Goal: Task Accomplishment & Management: Use online tool/utility

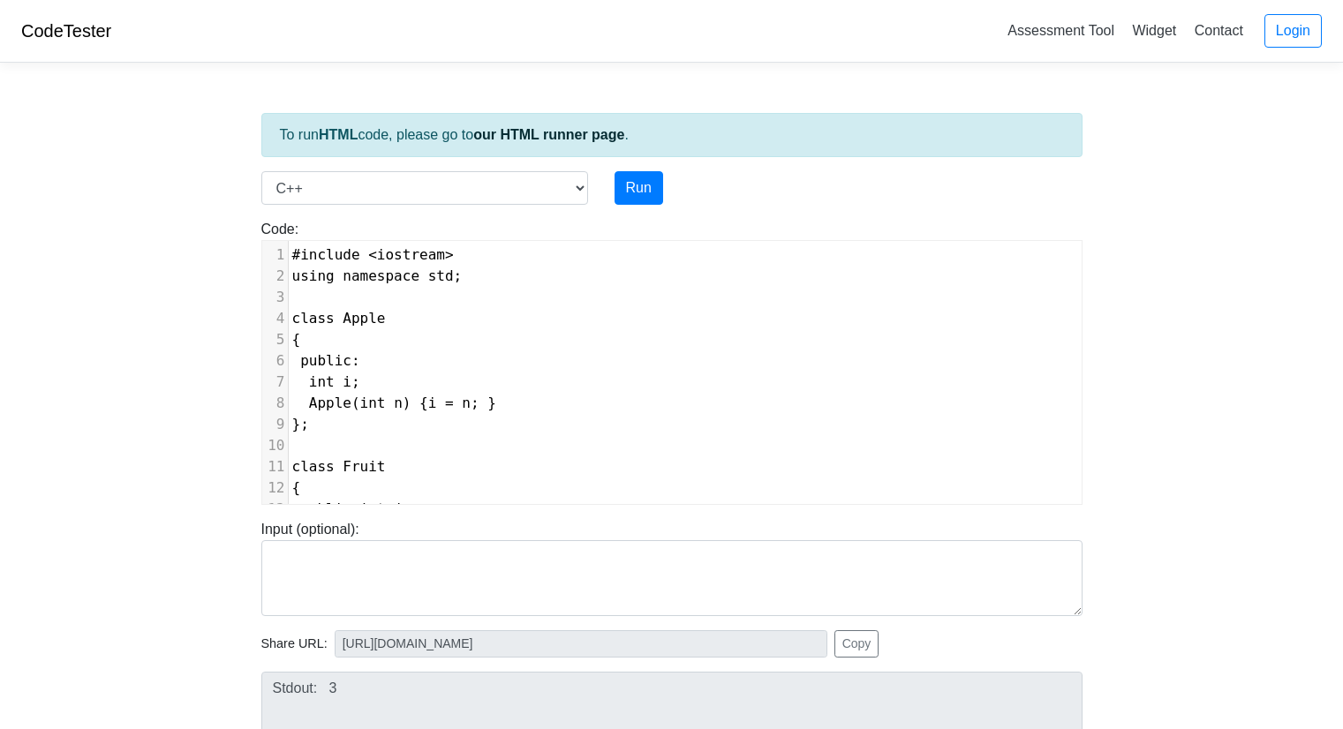
select select "cpp"
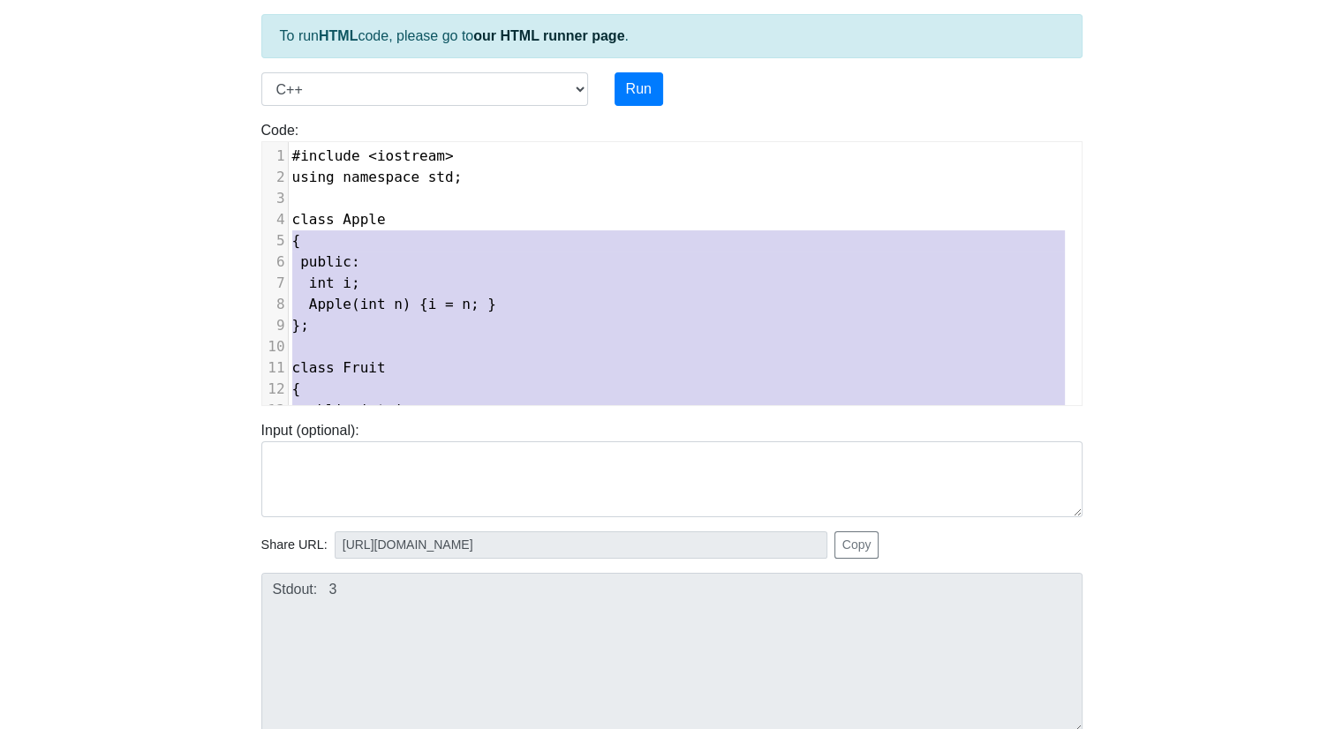
type textarea "class Apple { public: int i; Apple(int n) { i = n; } }; class Fruit { public: i…"
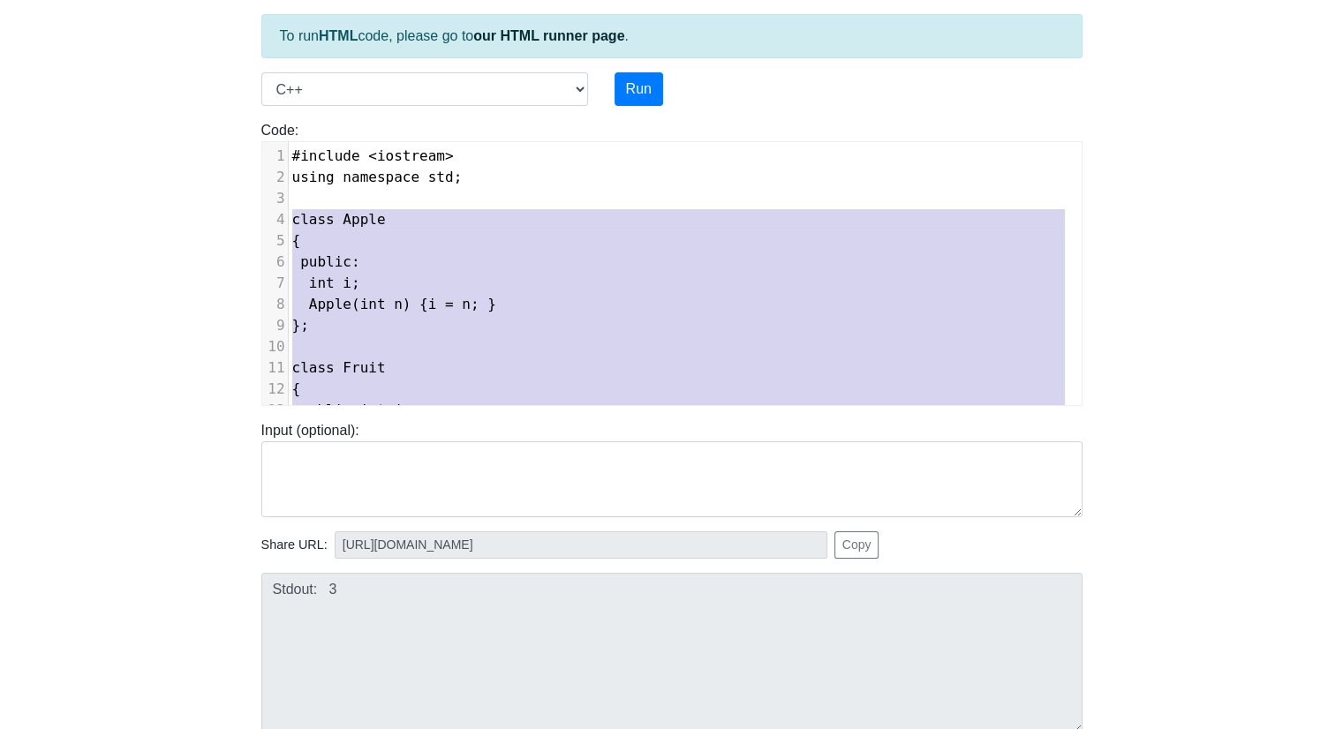
click at [289, 221] on div "1 #include < iostream > 2 using namespace std ; 3 ​ 4 class Apple 5 { 6 public …" at bounding box center [685, 464] width 793 height 636
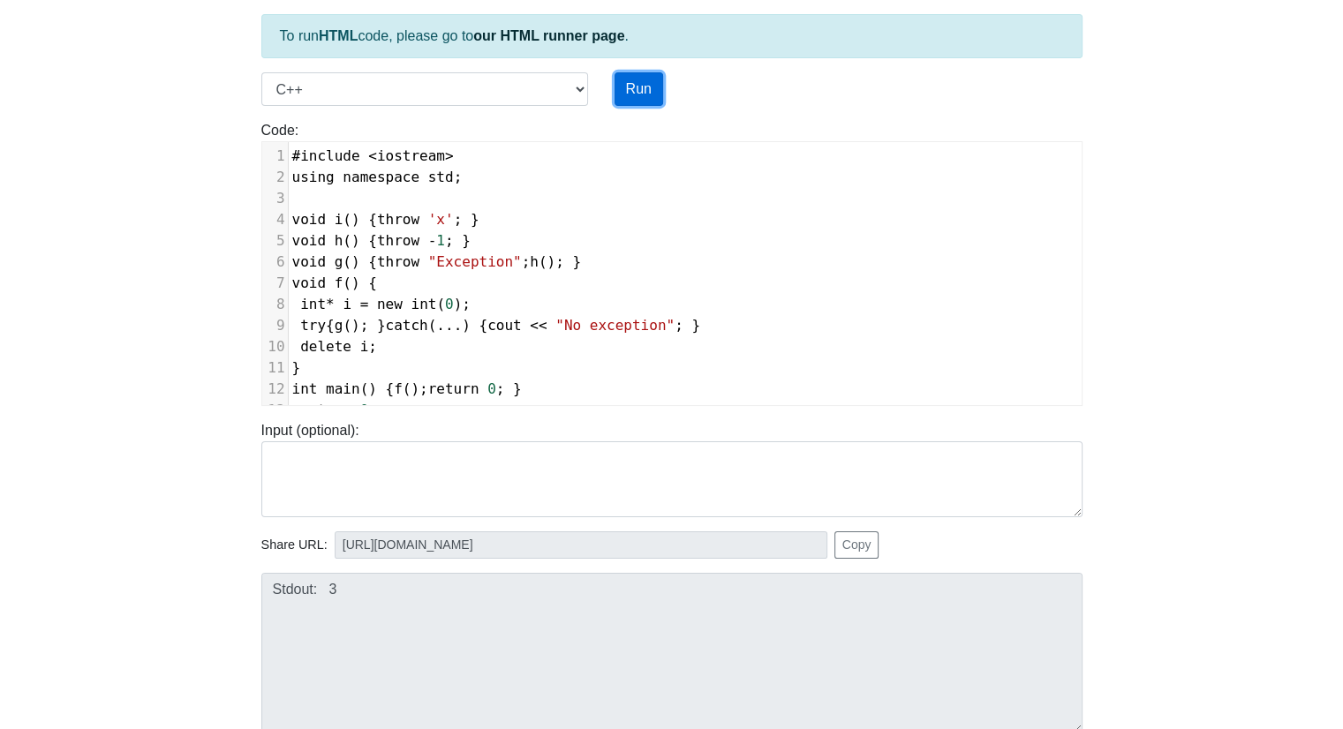
click at [639, 93] on button "Run" at bounding box center [638, 89] width 49 height 34
type input "[URL][DOMAIN_NAME]"
type textarea "Submission status: Compilation Error Compile Output: main.cpp:13:2: error: expe…"
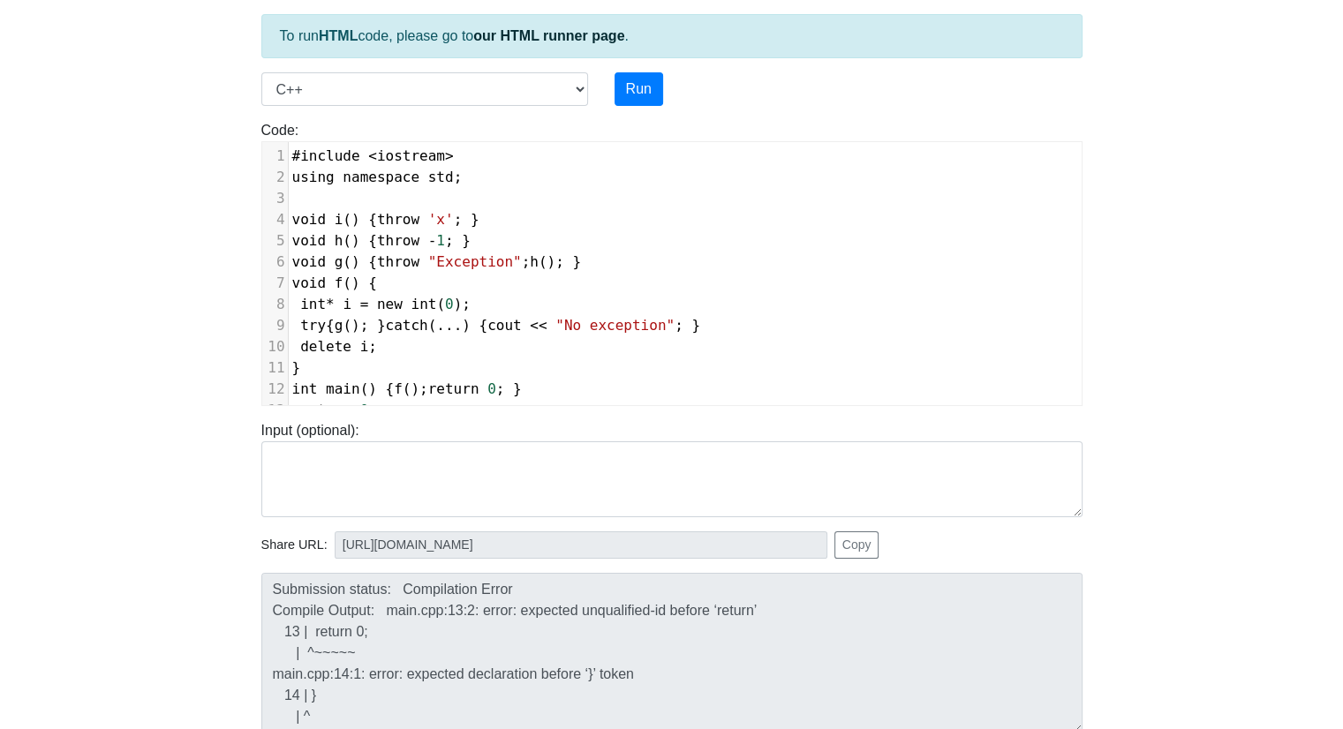
click at [518, 153] on pre "#include < iostream >" at bounding box center [685, 156] width 793 height 21
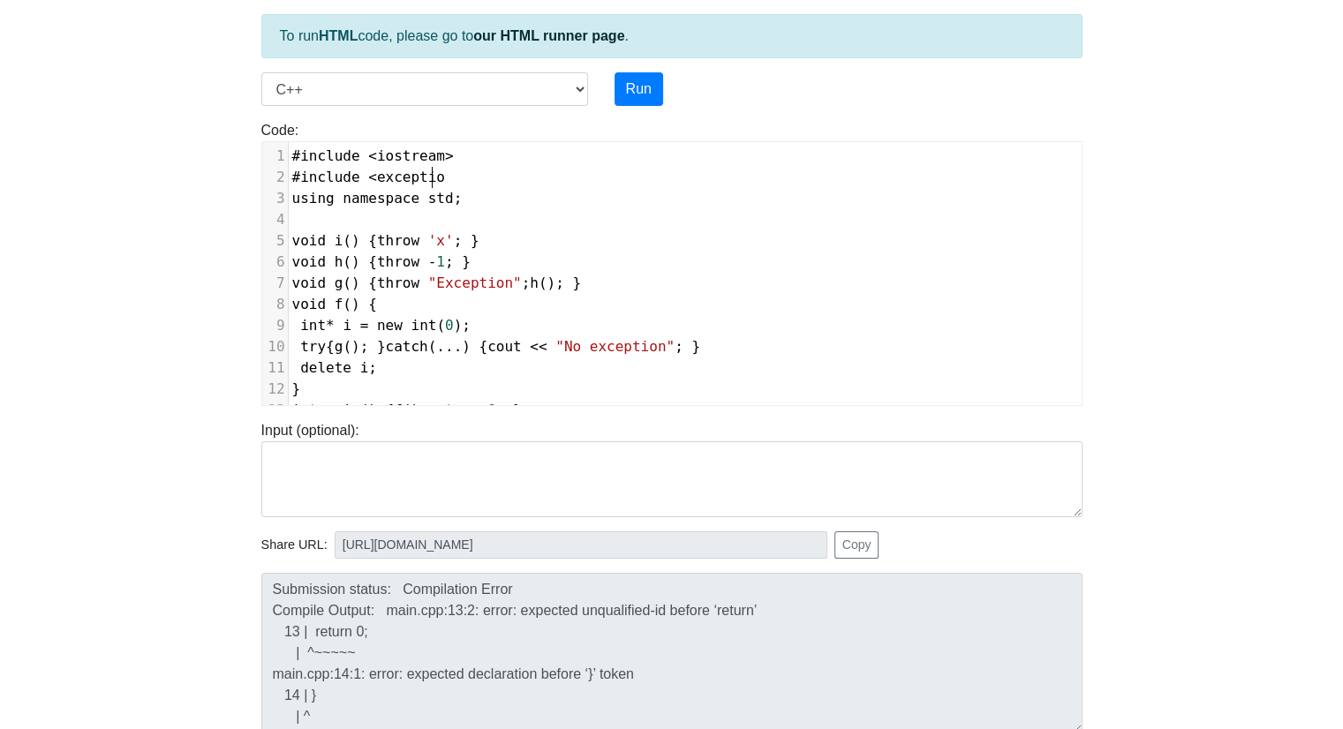
type textarea "#include <exceptiopn"
type textarea "n>"
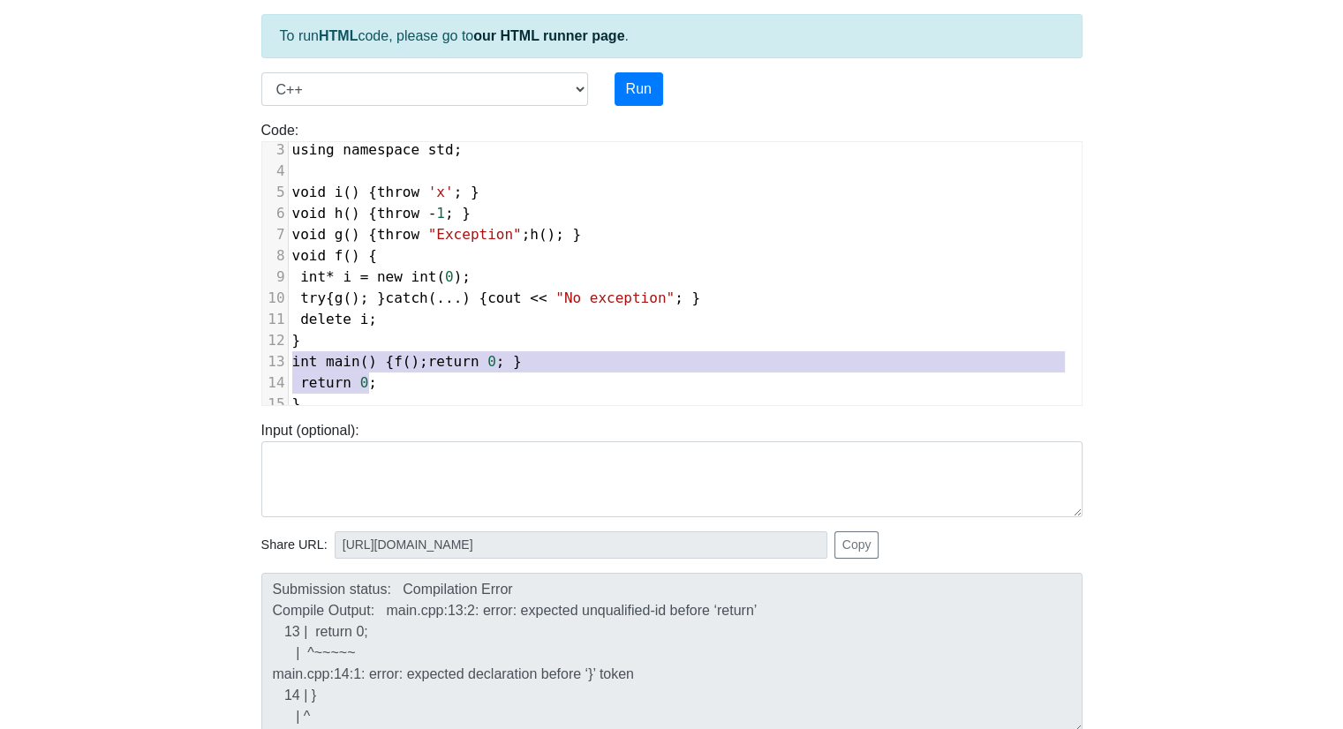
type textarea "return 0;"
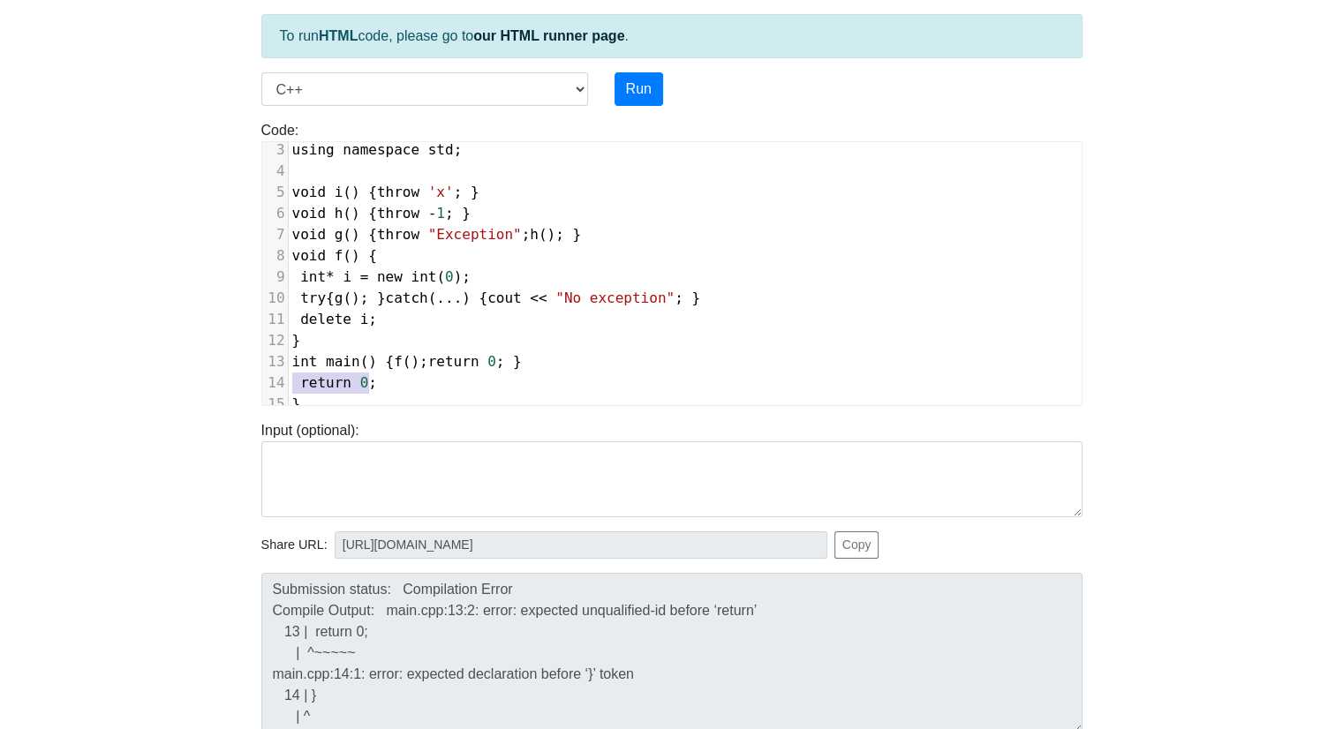
drag, startPoint x: 412, startPoint y: 378, endPoint x: 183, endPoint y: 373, distance: 229.6
click at [183, 373] on body "CodeTester Assessment Tool Widget Contact Login To run HTML code, please go to …" at bounding box center [671, 372] width 1343 height 942
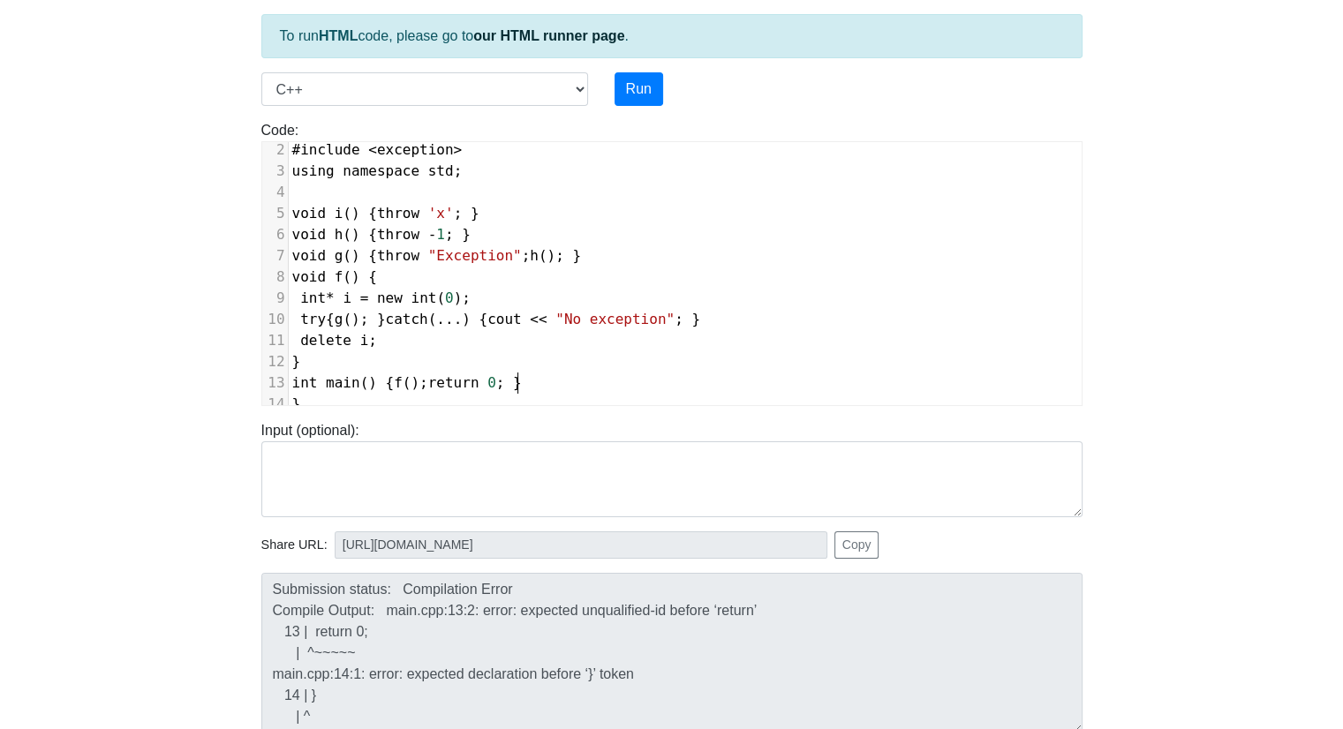
scroll to position [40, 0]
click at [635, 95] on button "Run" at bounding box center [638, 89] width 49 height 34
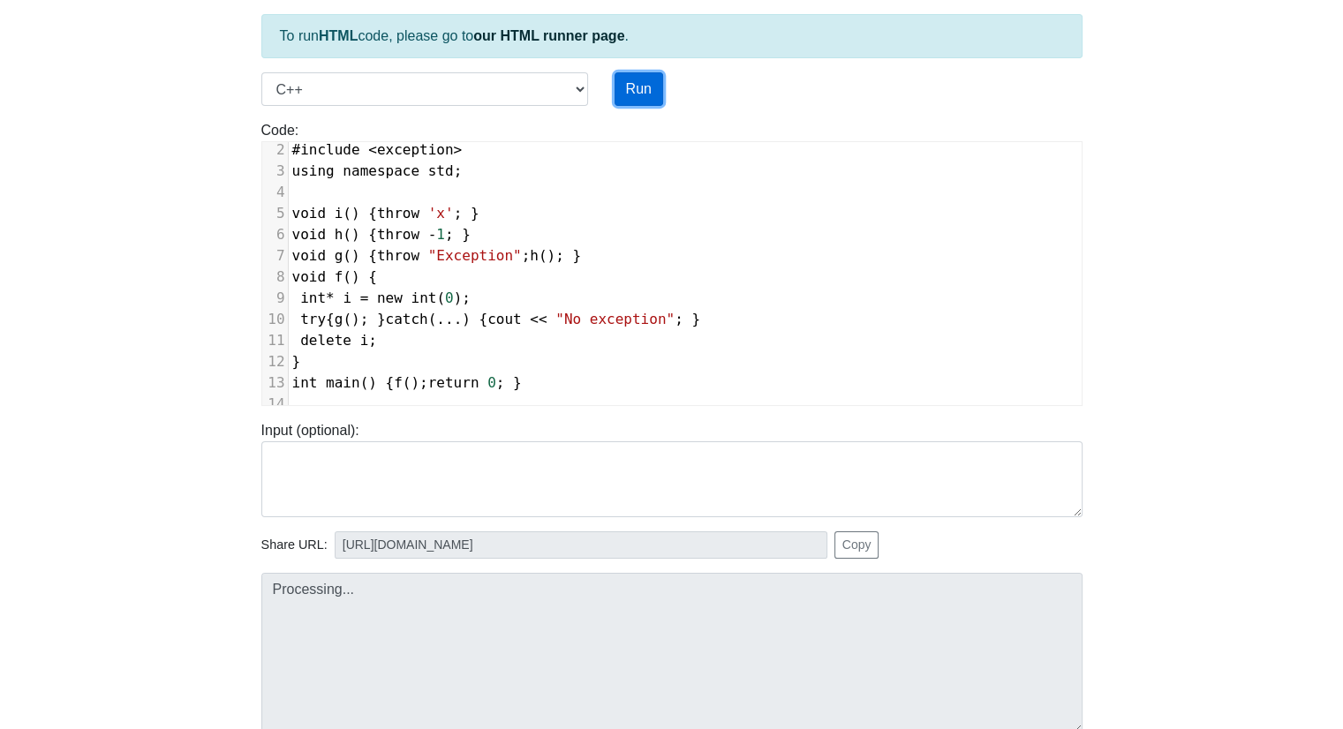
type input "[URL][DOMAIN_NAME]"
type textarea "Stdout: No exception"
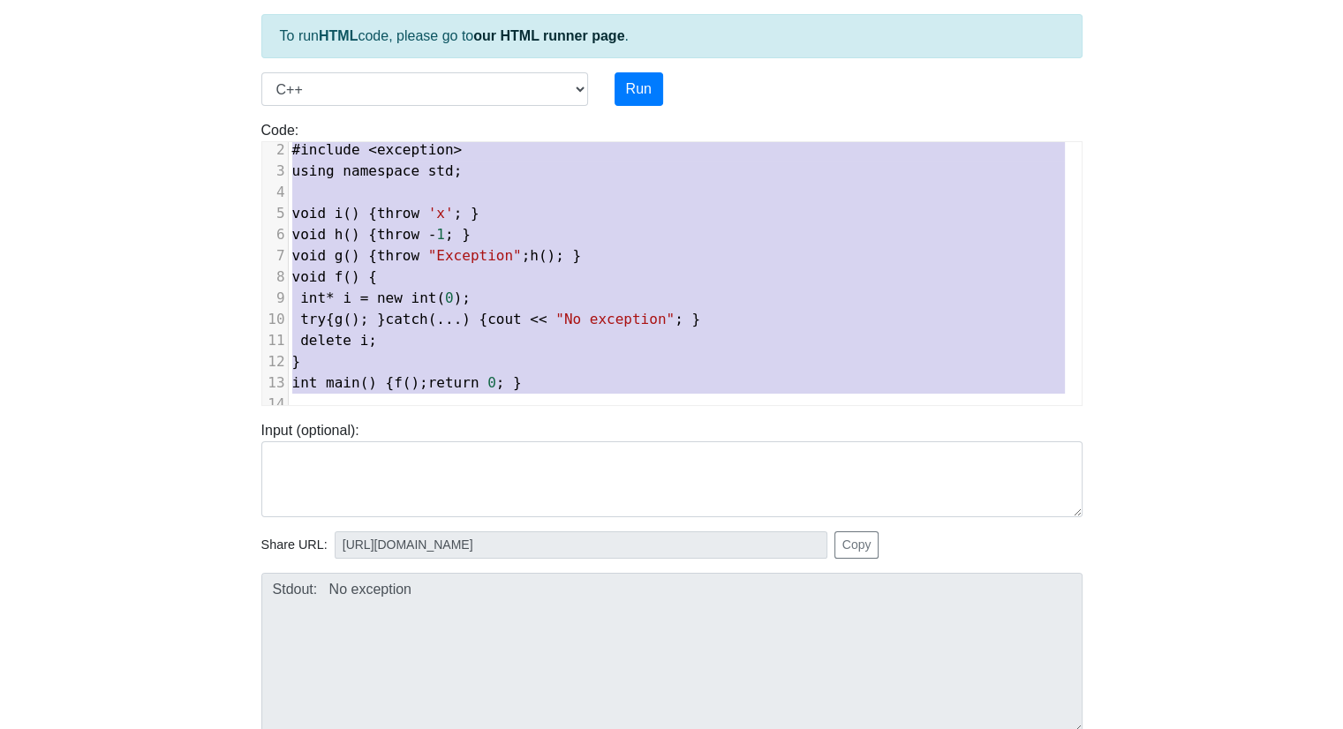
scroll to position [0, 0]
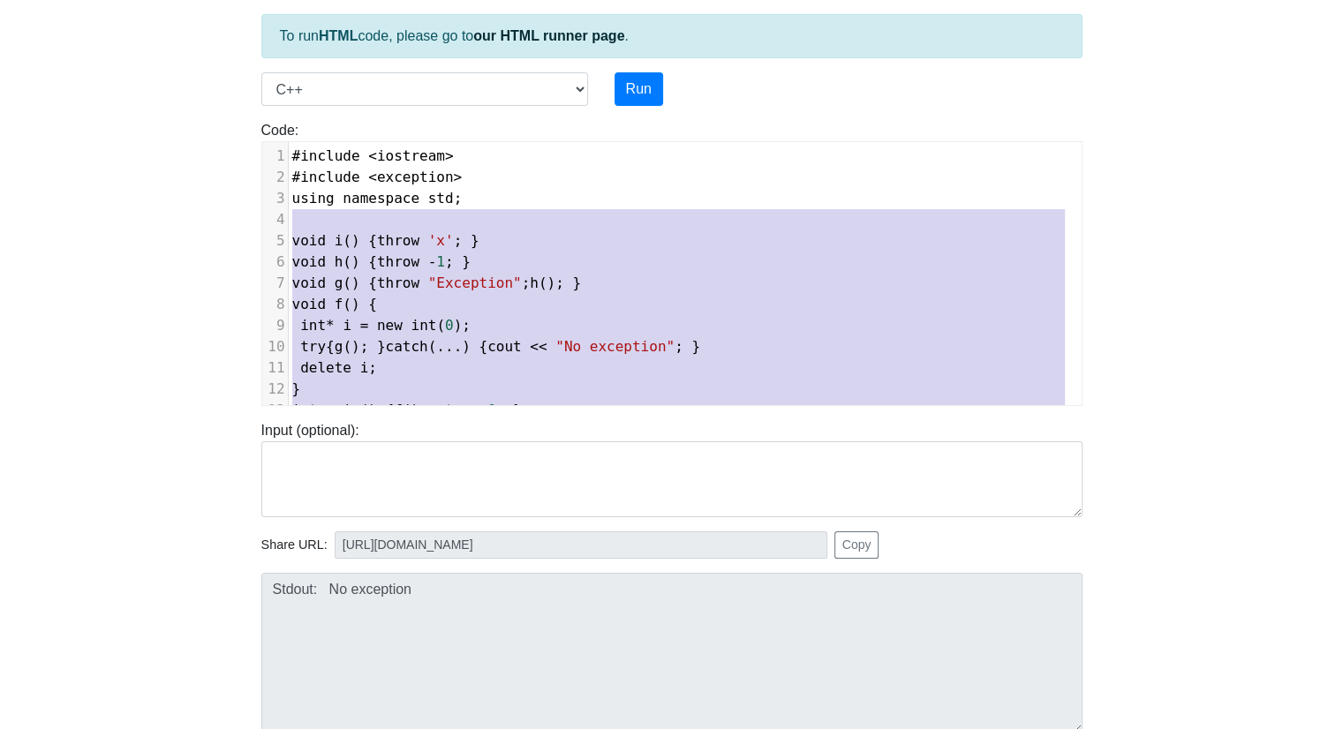
type textarea "void i() { throw 'x'; } void h() { throw -1; } void g() { throw "Exception"; h(…"
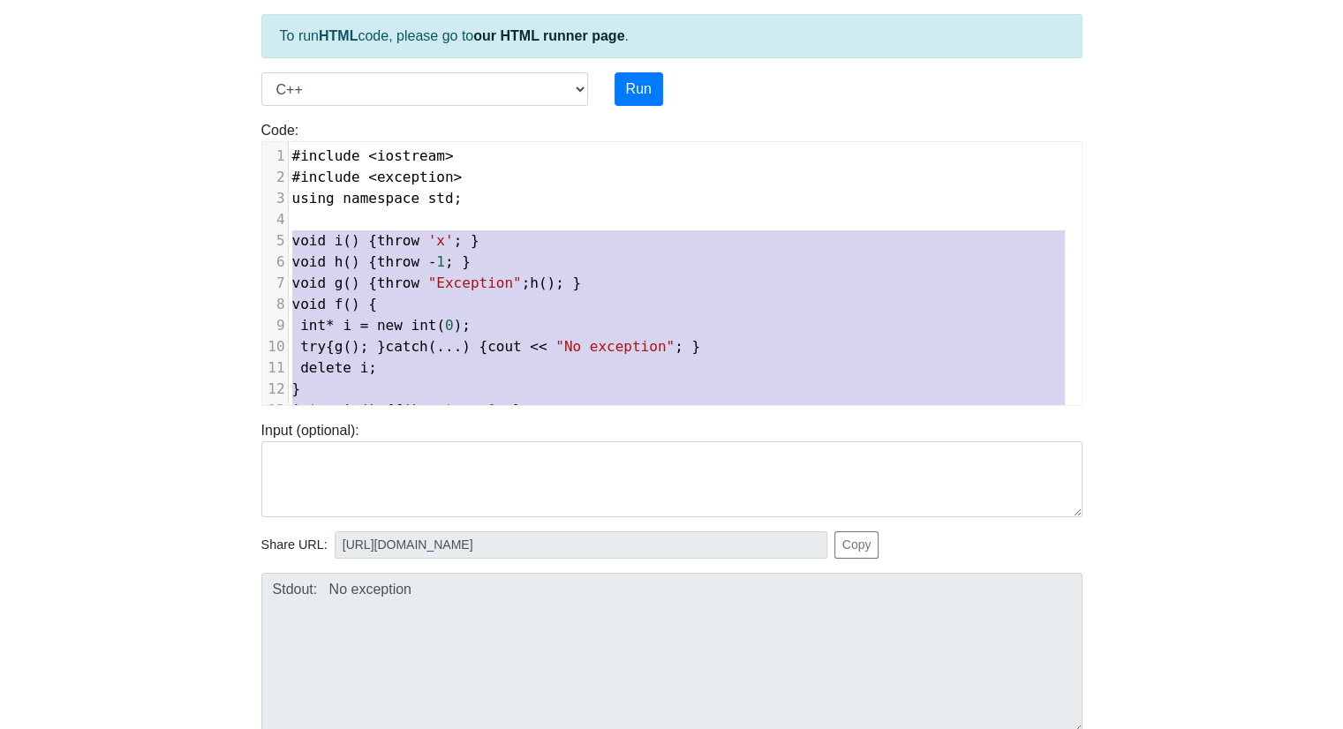
drag, startPoint x: 304, startPoint y: 382, endPoint x: 286, endPoint y: 237, distance: 145.9
click at [289, 237] on div "1 #include < iostream > 2 #include < exception > 3 using namespace std ; 4 ​ 5 …" at bounding box center [685, 294] width 793 height 297
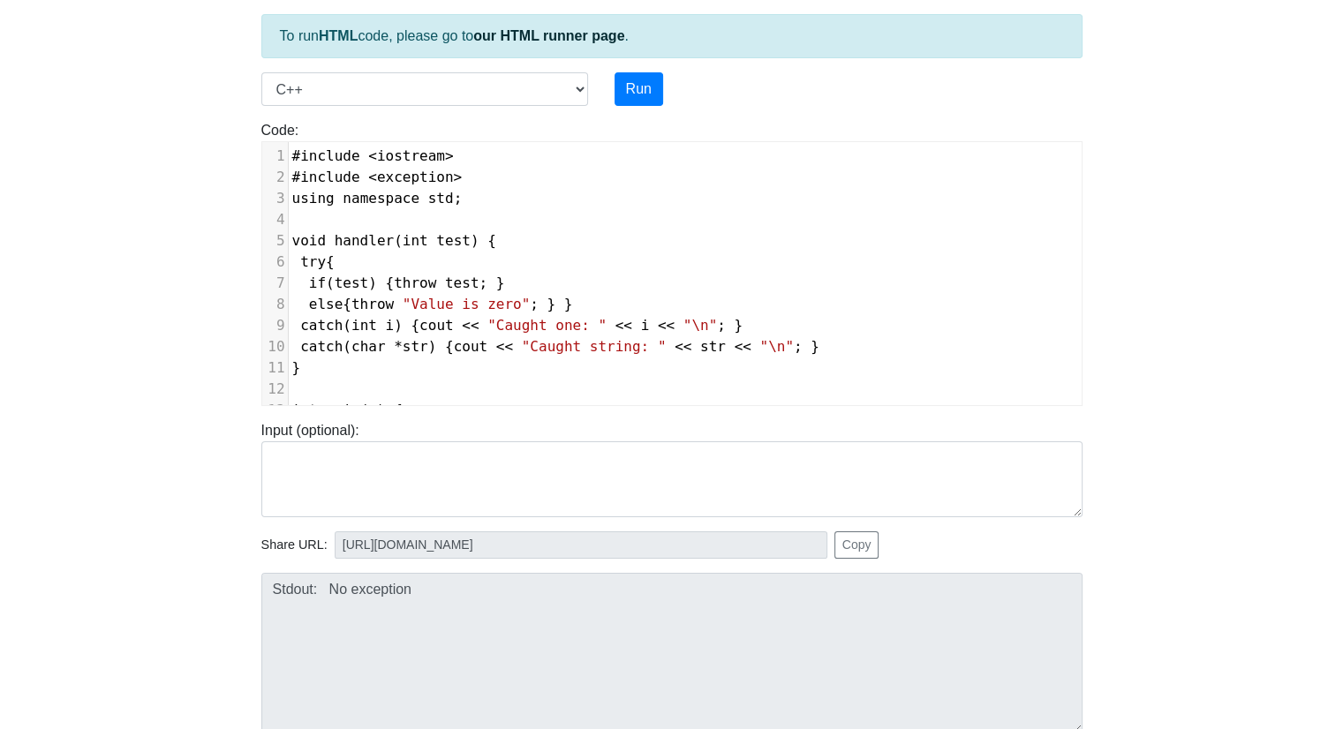
scroll to position [61, 0]
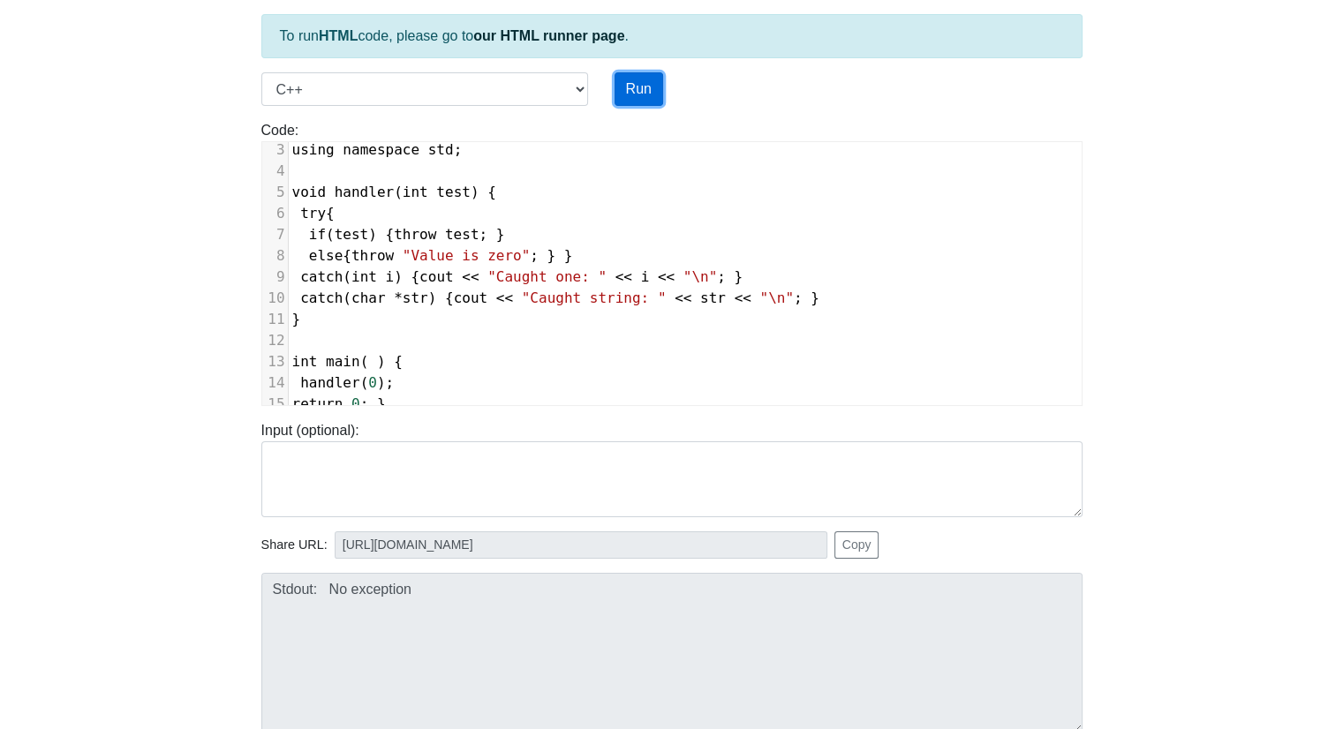
click at [652, 94] on button "Run" at bounding box center [638, 89] width 49 height 34
type input "[URL][DOMAIN_NAME]"
type textarea "Submission status: Runtime Error (NZEC) Stderr: terminate called after throwing…"
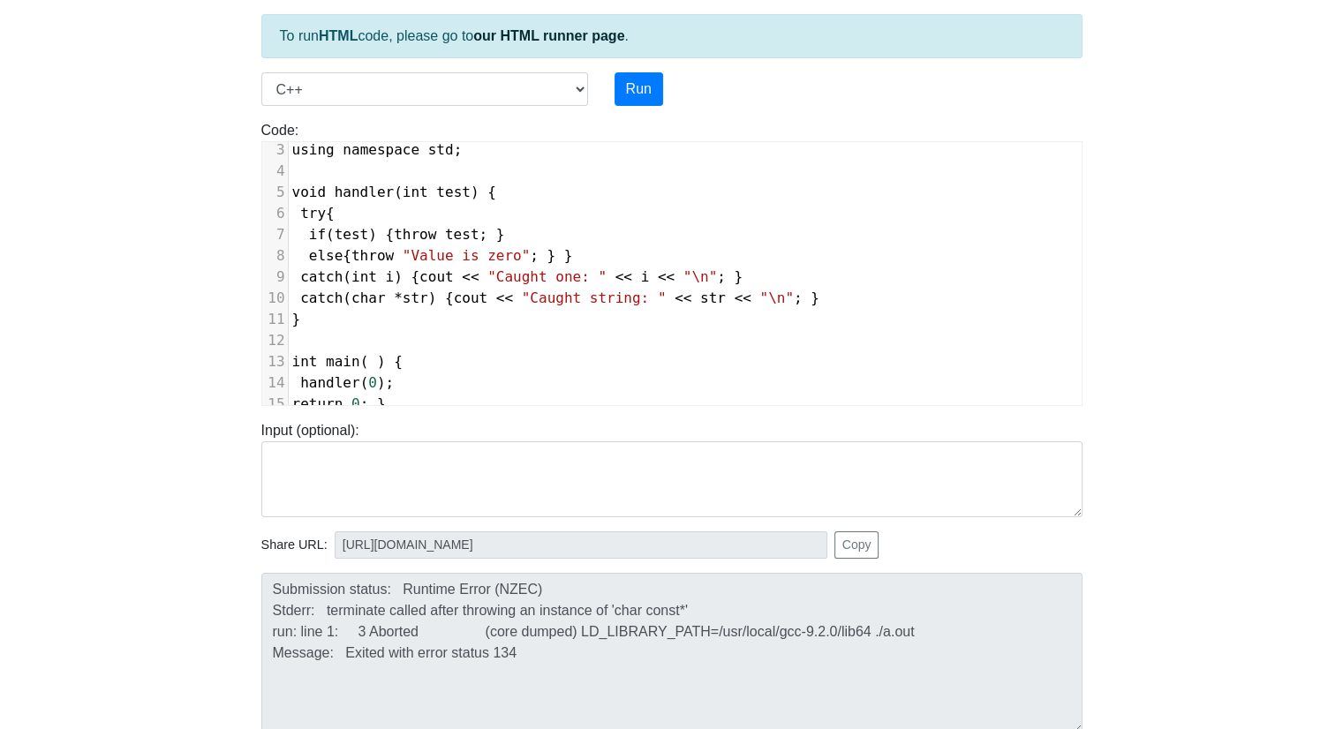
scroll to position [0, 0]
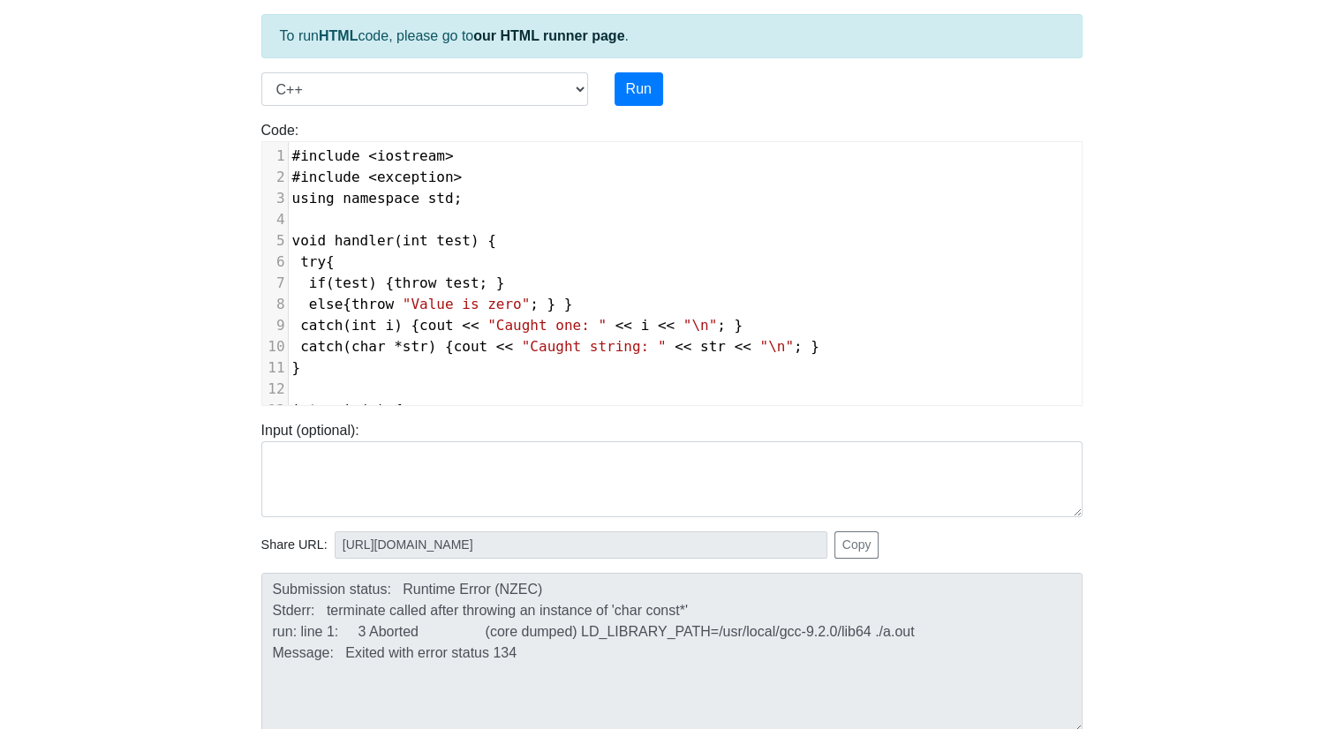
click at [487, 181] on pre "#include < exception >" at bounding box center [685, 177] width 793 height 21
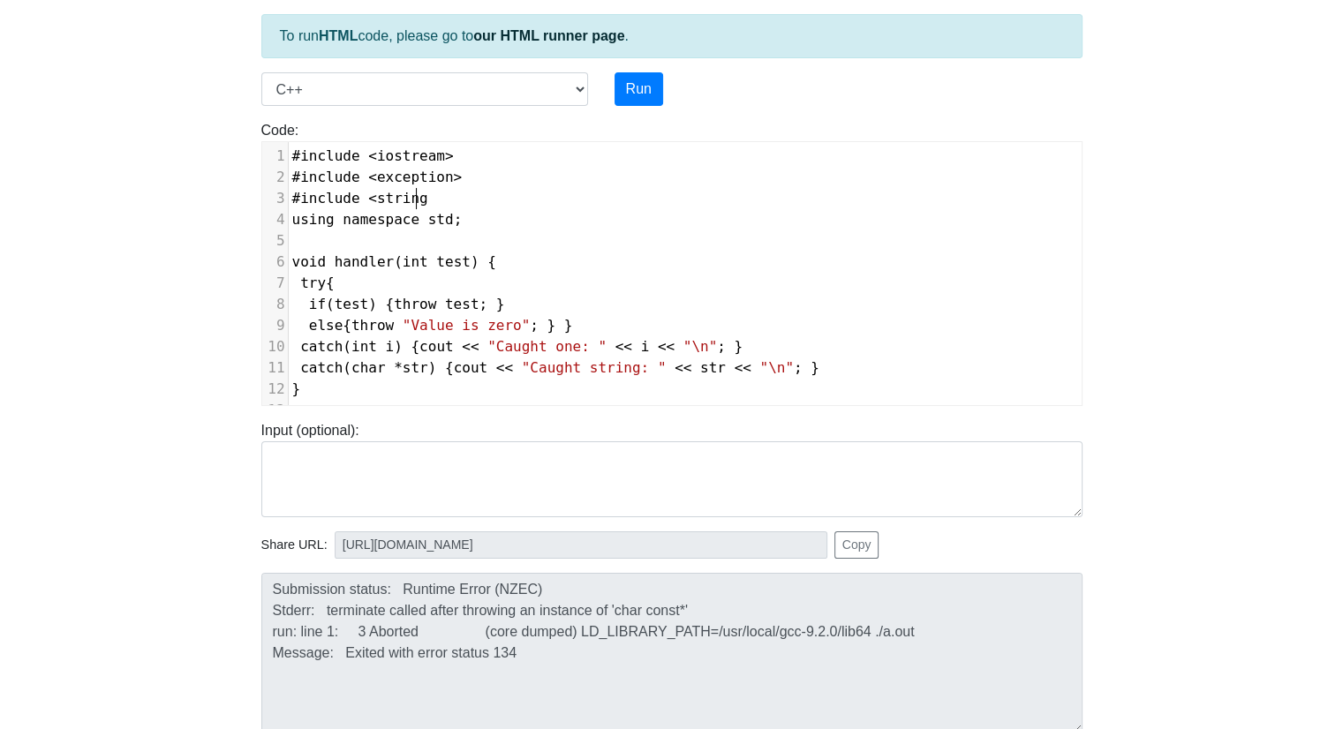
scroll to position [7, 131]
type textarea "#include <string>"
click at [644, 98] on button "Run" at bounding box center [638, 89] width 49 height 34
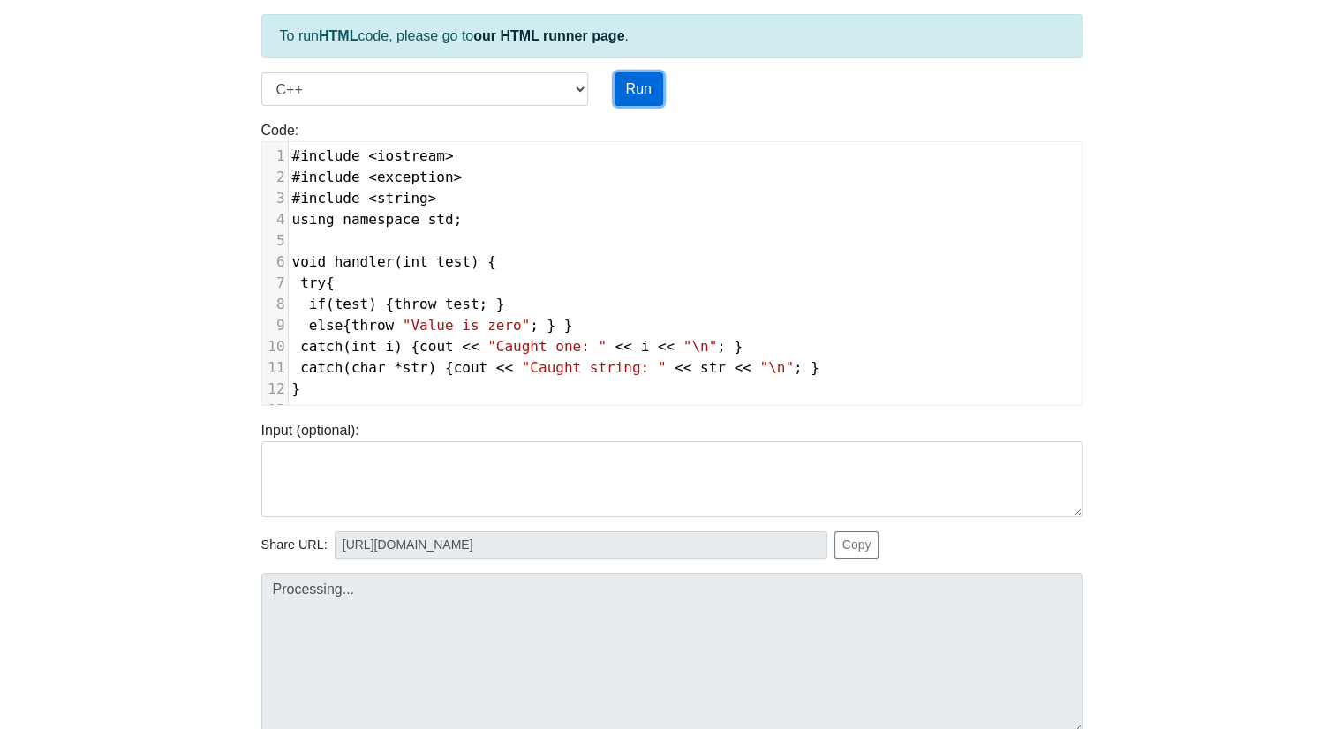
type input "[URL][DOMAIN_NAME]"
type textarea "Submission status: Runtime Error (NZEC) Stderr: terminate called after throwing…"
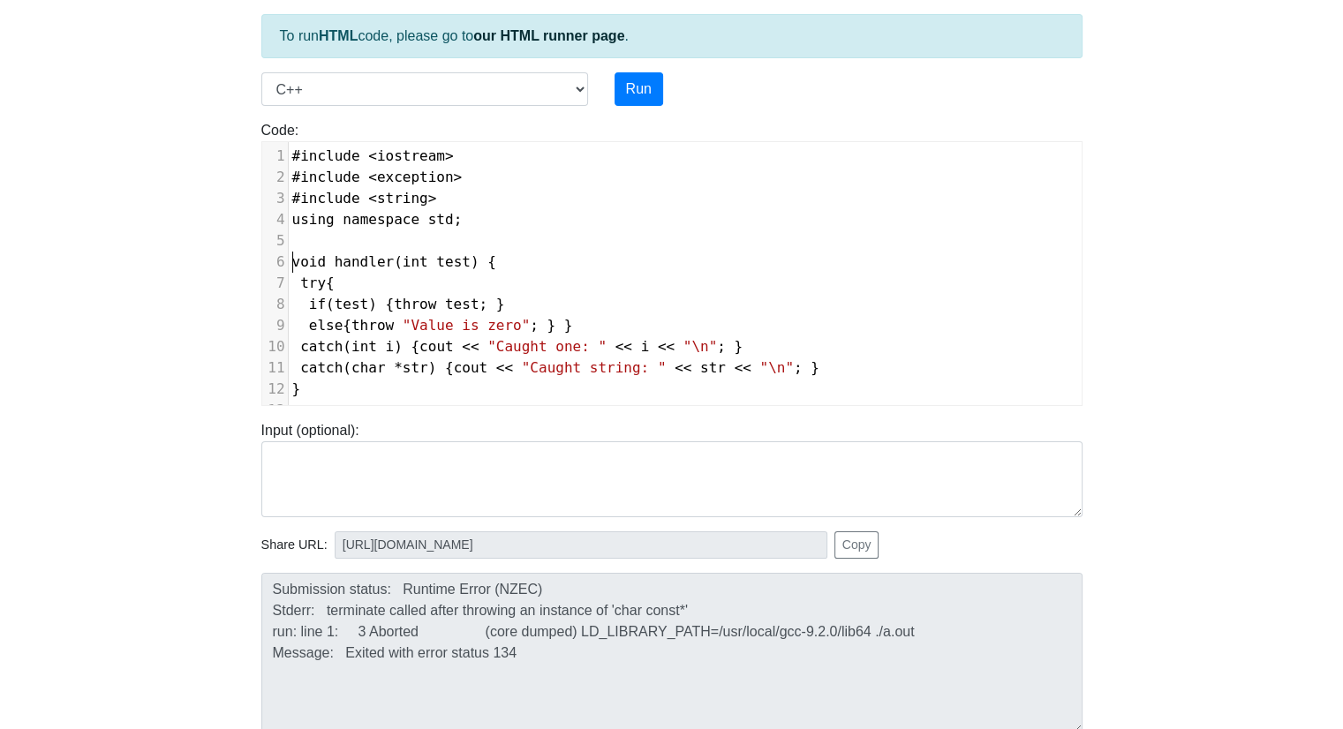
type textarea "void handler(int test) { try { if (test) { throw test; } else { throw "Value is…"
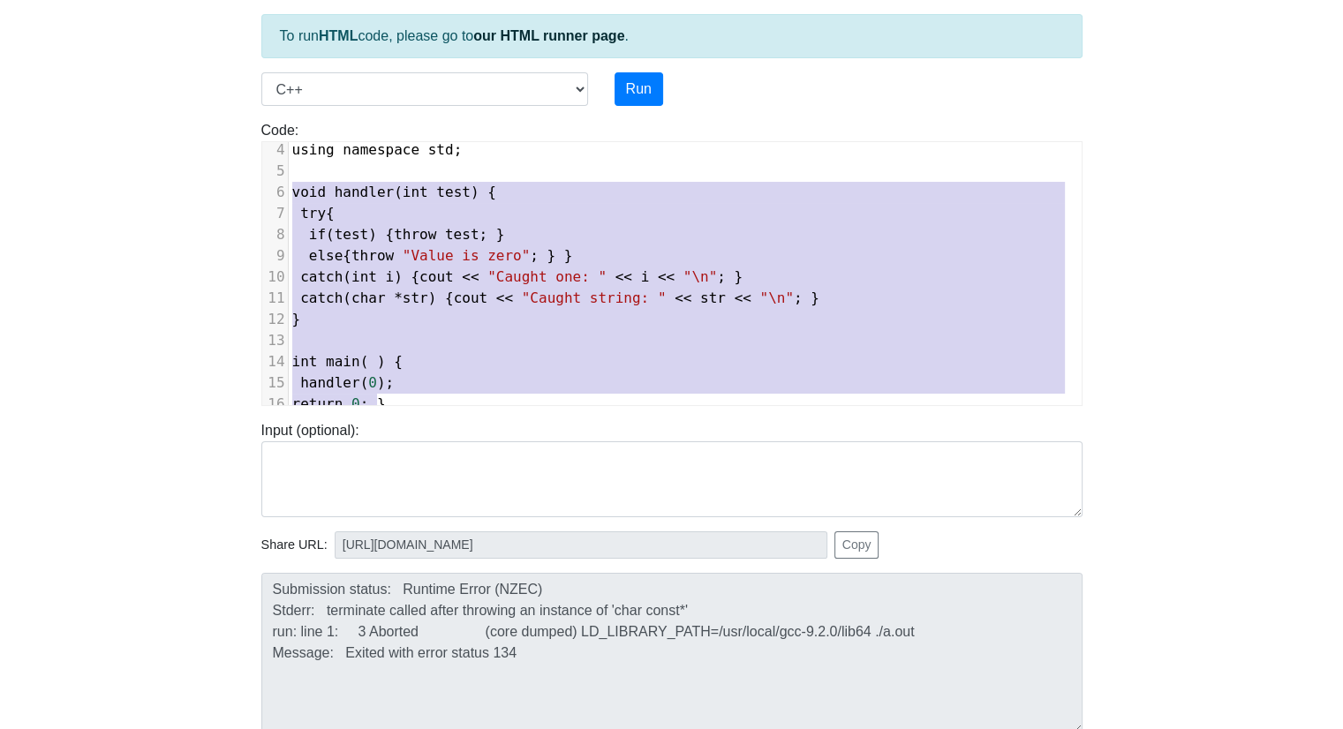
click at [412, 654] on div "To run HTML code, please go to our HTML runner page . Language C C++ Go Java Ja…" at bounding box center [672, 410] width 848 height 865
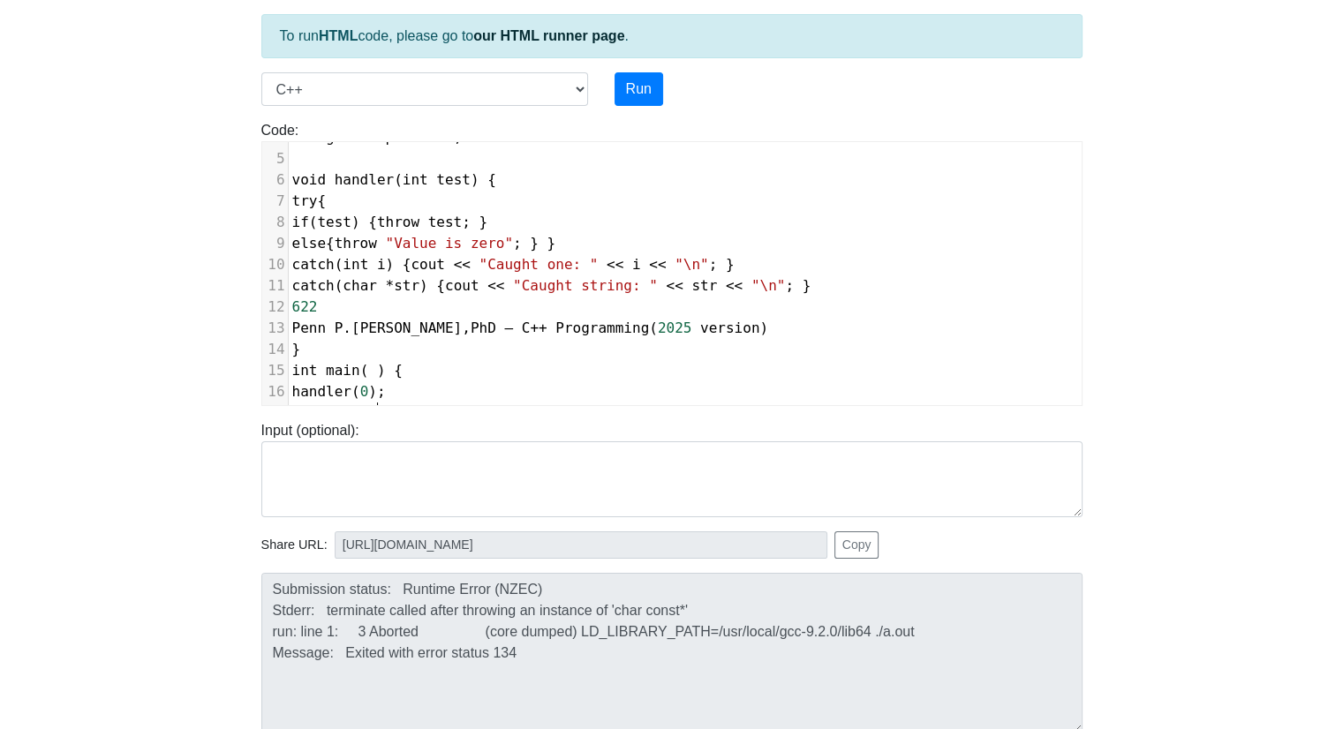
scroll to position [103, 0]
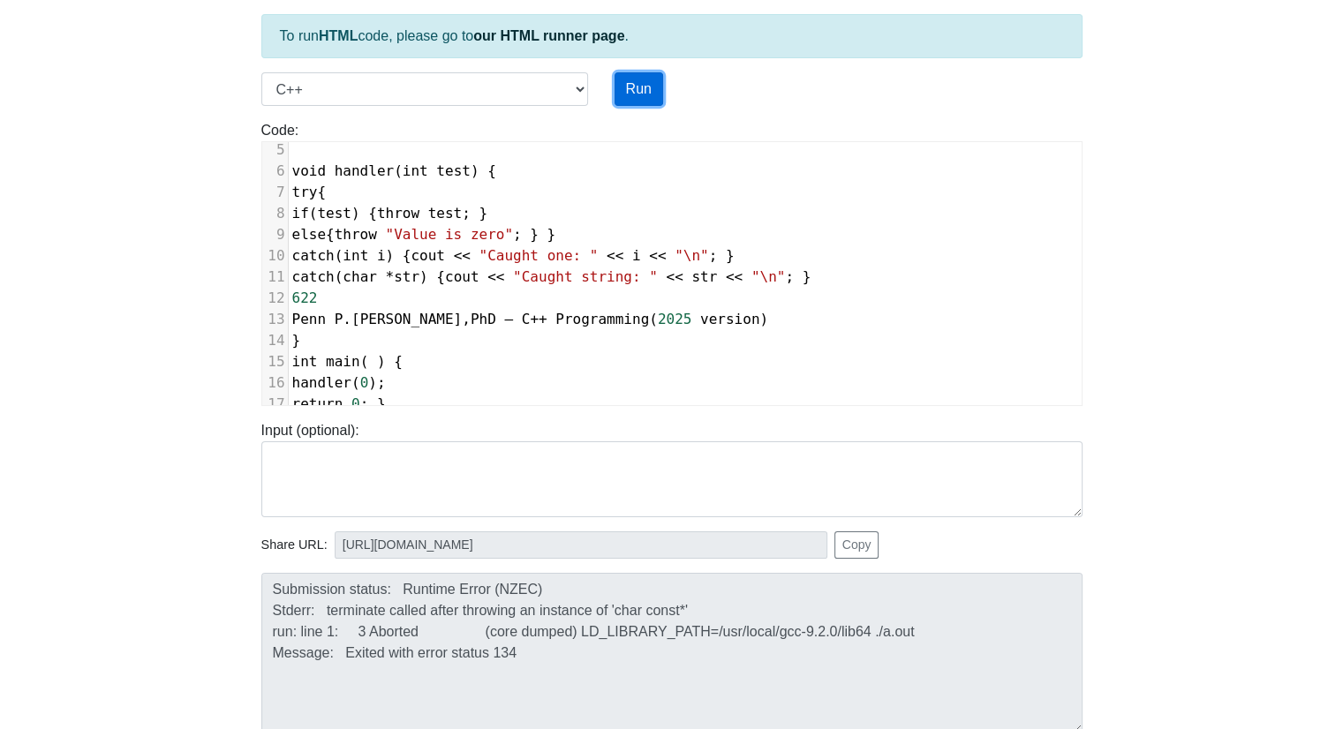
click at [636, 86] on button "Run" at bounding box center [638, 89] width 49 height 34
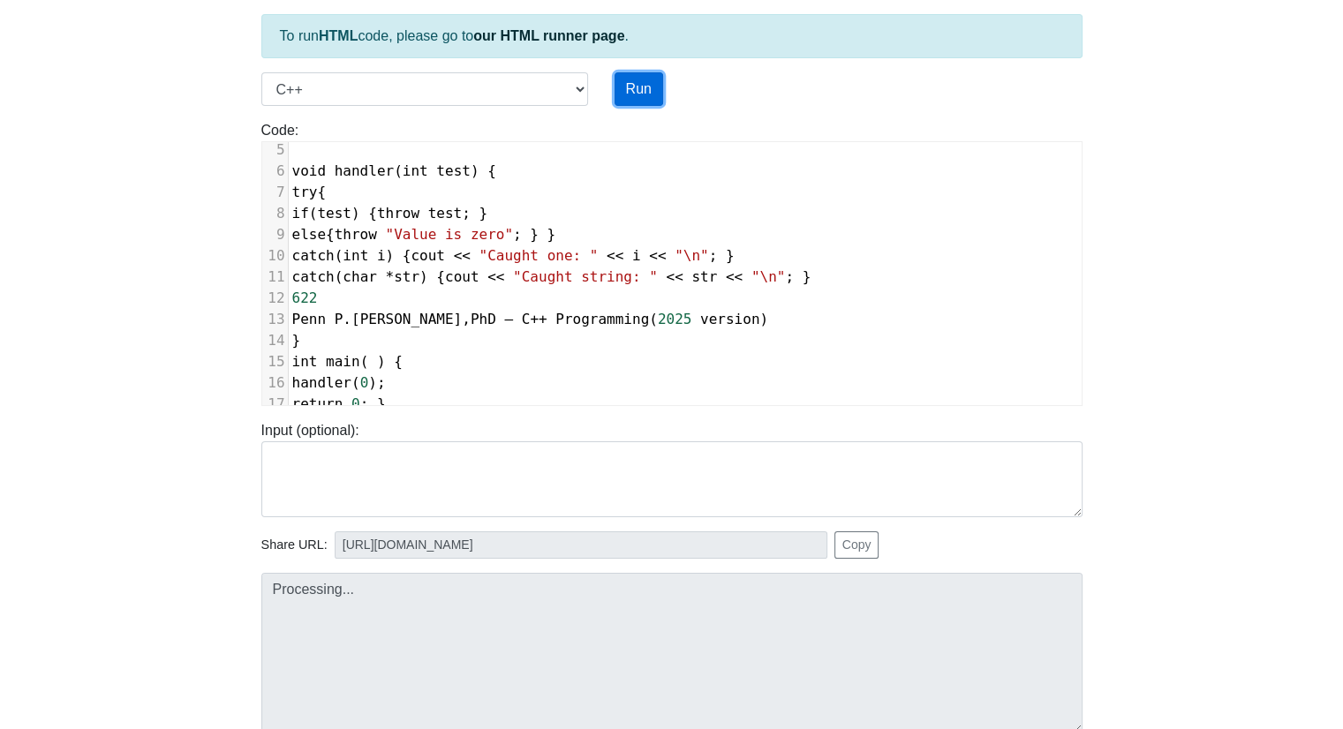
type input "[URL][DOMAIN_NAME]"
type textarea "Submission status: Compilation Error Compile Output: main.cpp:13:17: error: str…"
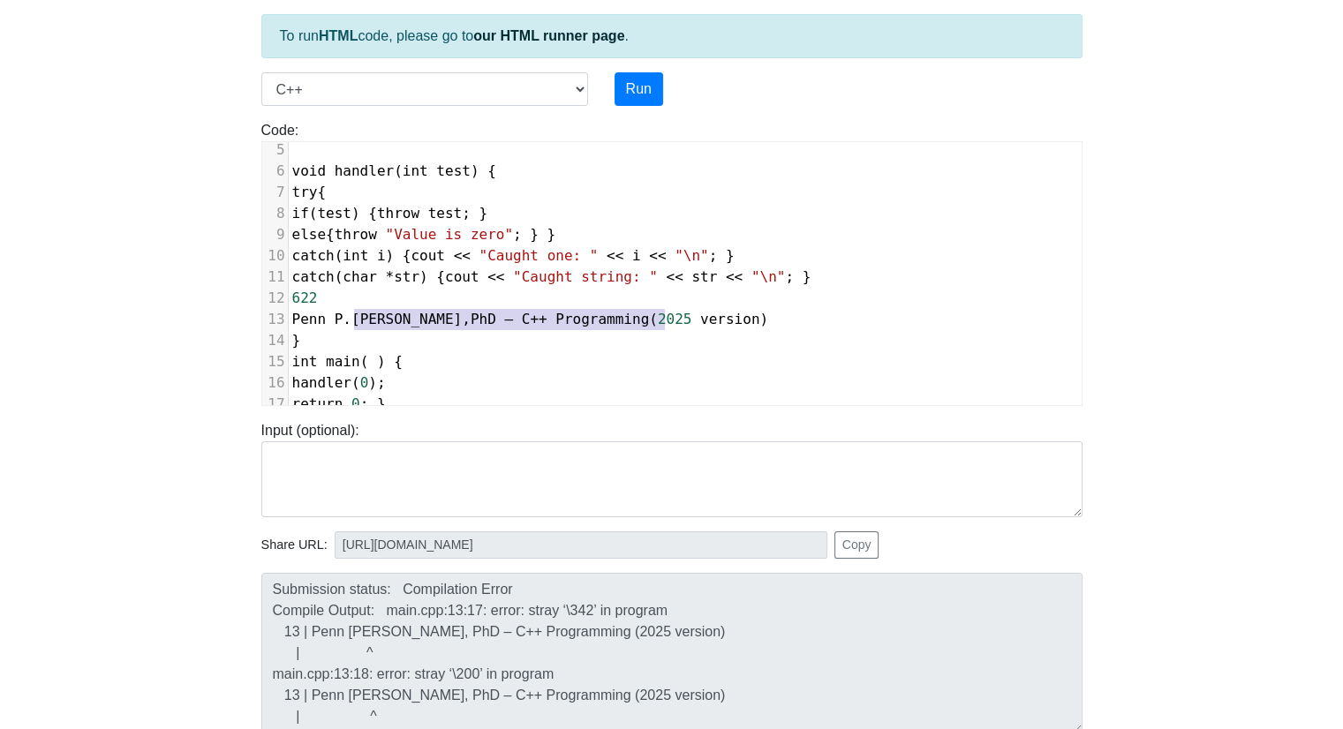
type textarea "622 Penn [PERSON_NAME], PhD – C++ Programming (2025 version)"
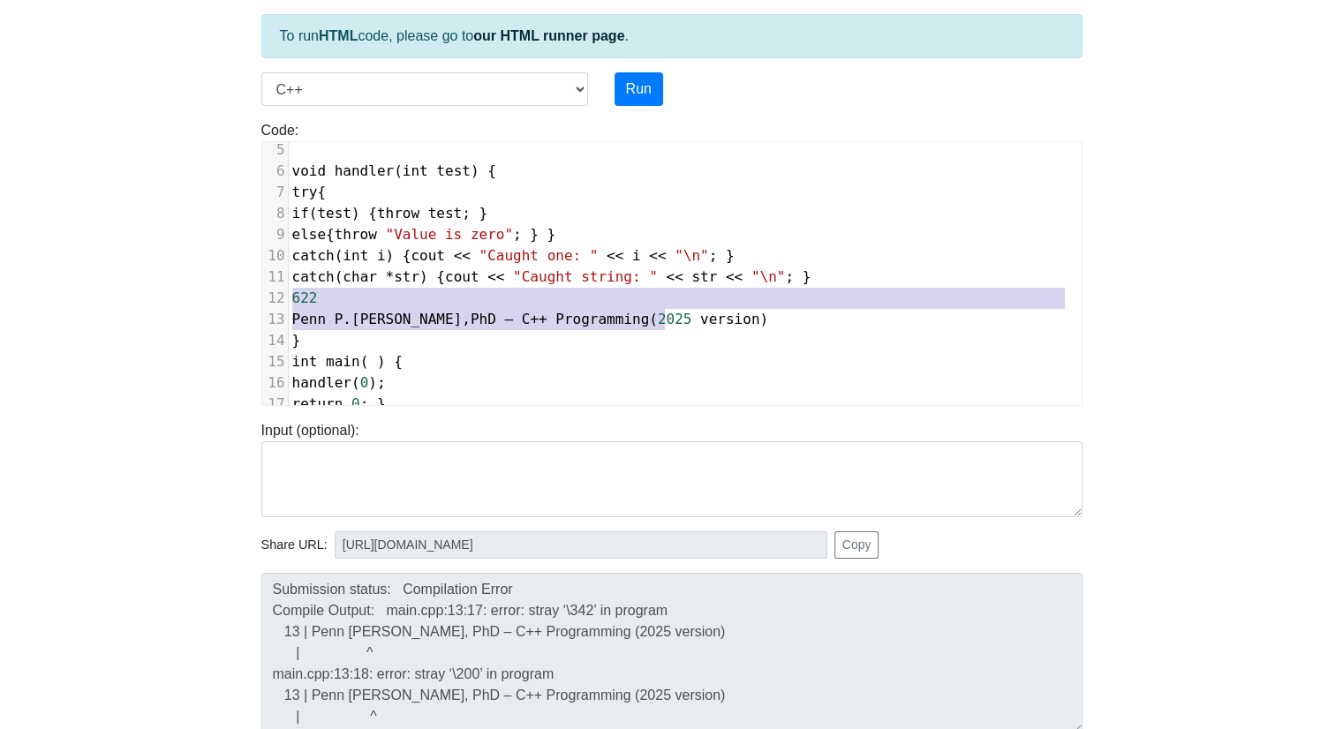
drag, startPoint x: 682, startPoint y: 303, endPoint x: 278, endPoint y: 281, distance: 404.1
click at [289, 281] on div "1 #include < iostream > 2 #include < exception > 3 #include < string > 4 using …" at bounding box center [685, 235] width 793 height 360
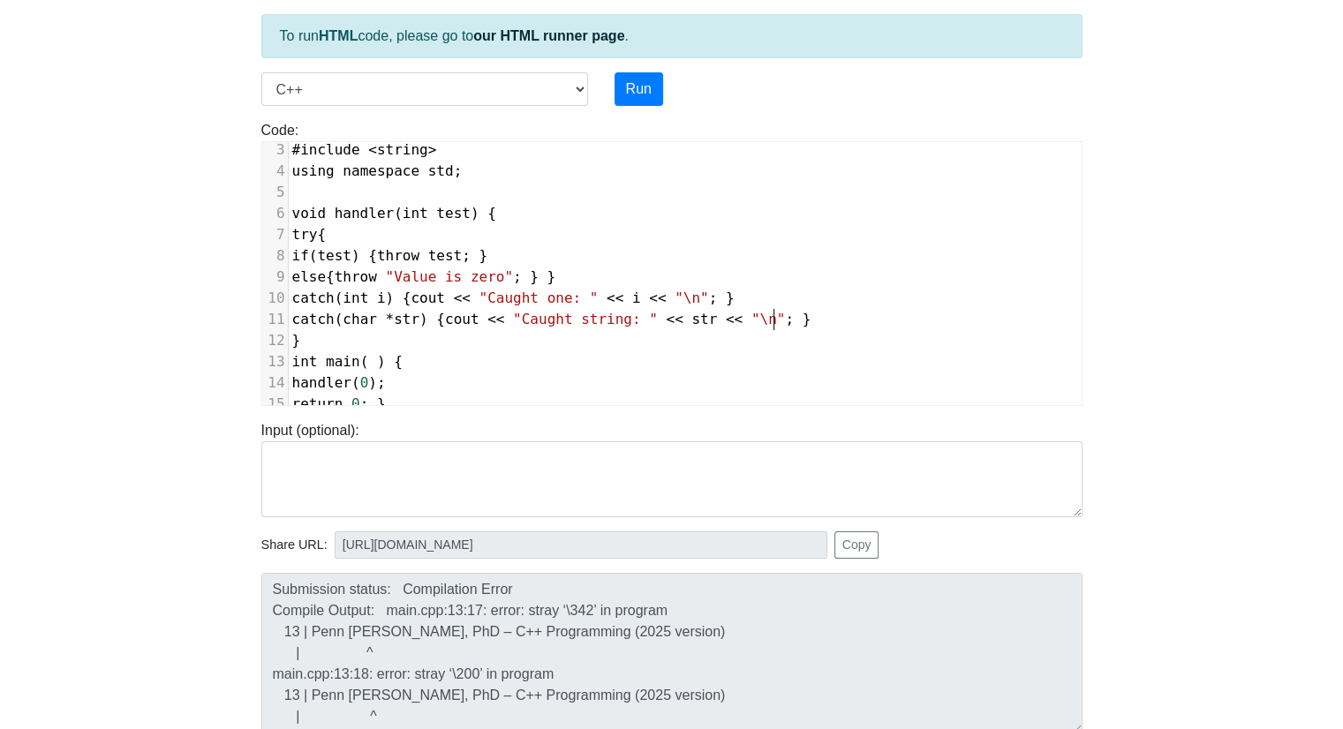
scroll to position [61, 0]
click at [654, 82] on button "Run" at bounding box center [638, 89] width 49 height 34
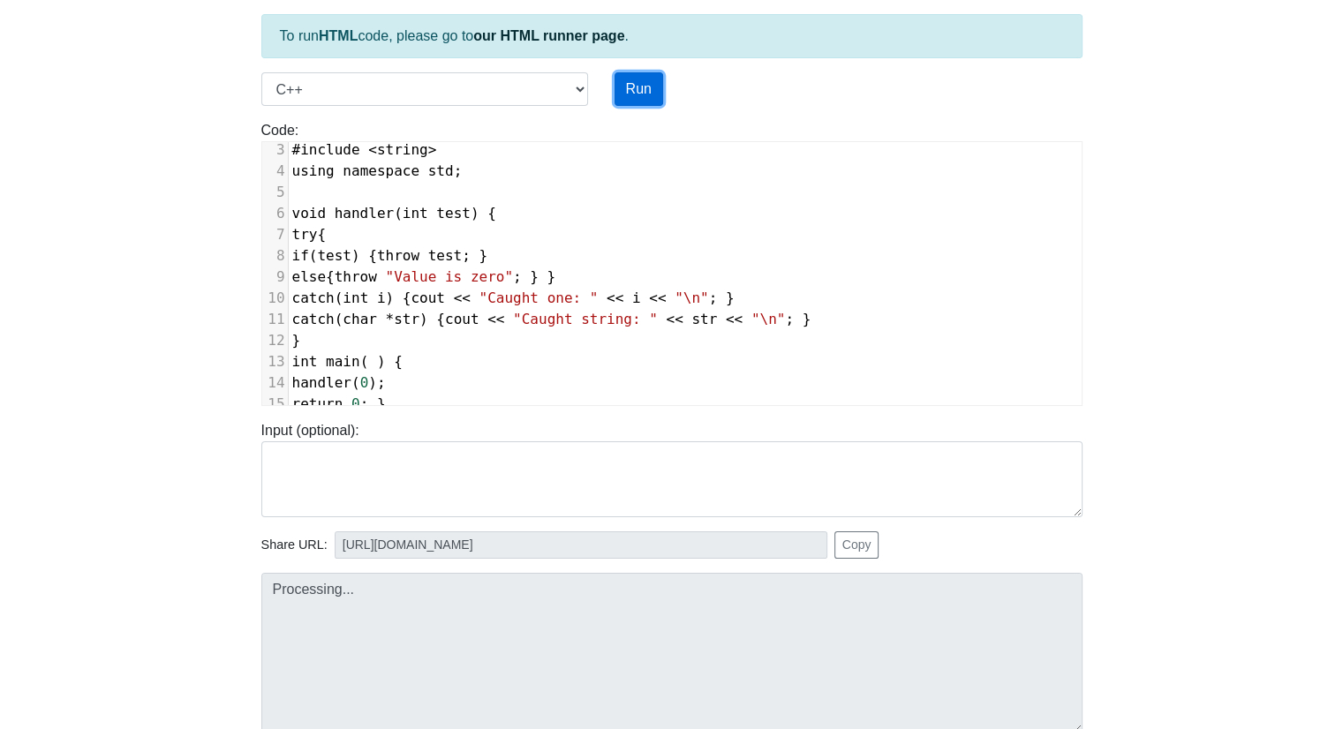
type input "[URL][DOMAIN_NAME]"
type textarea "Submission status: Runtime Error (NZEC) Stderr: terminate called after throwing…"
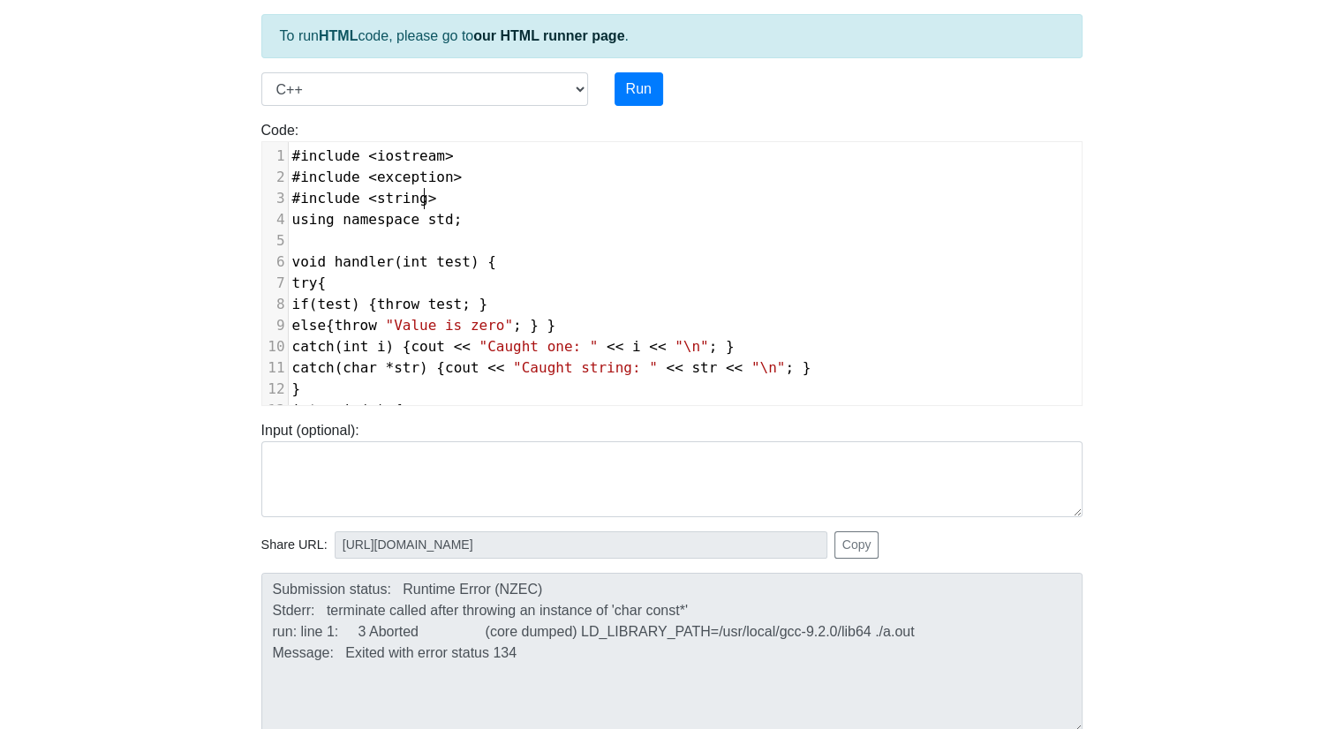
scroll to position [7, 0]
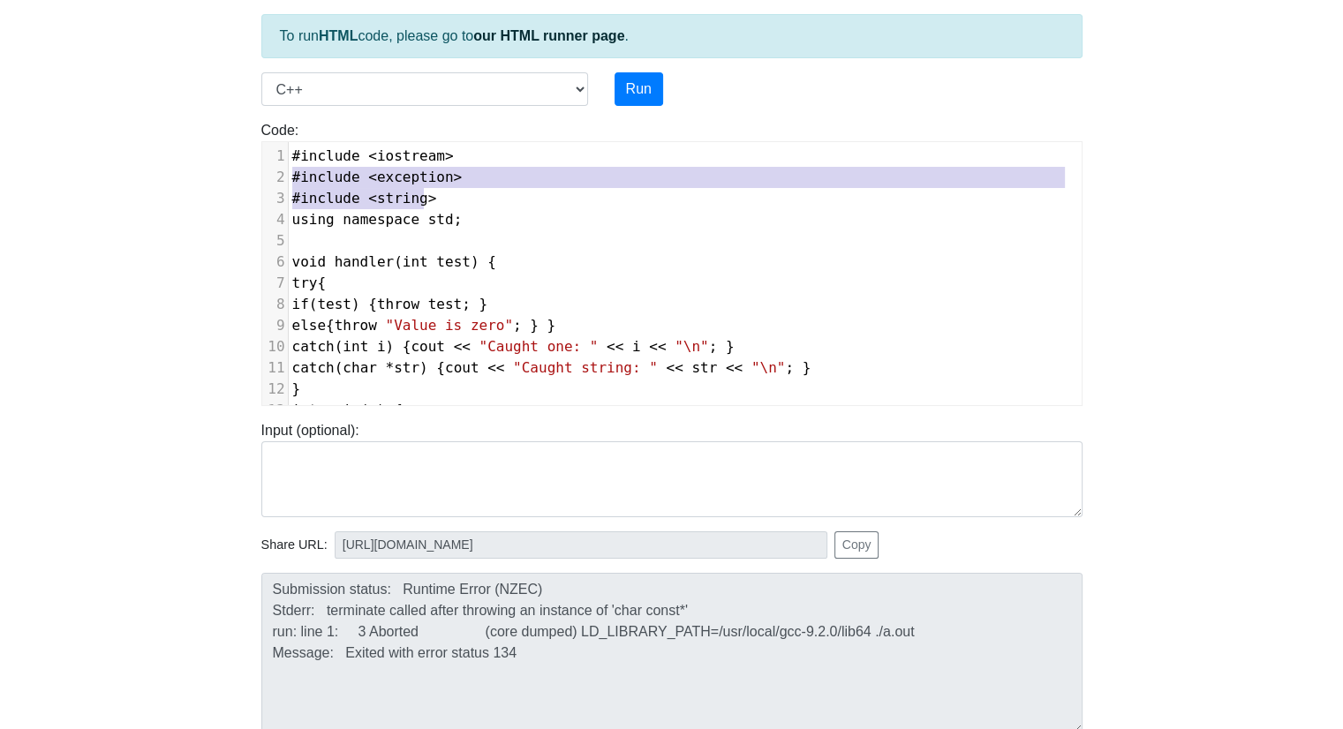
type textarea "#include <string>"
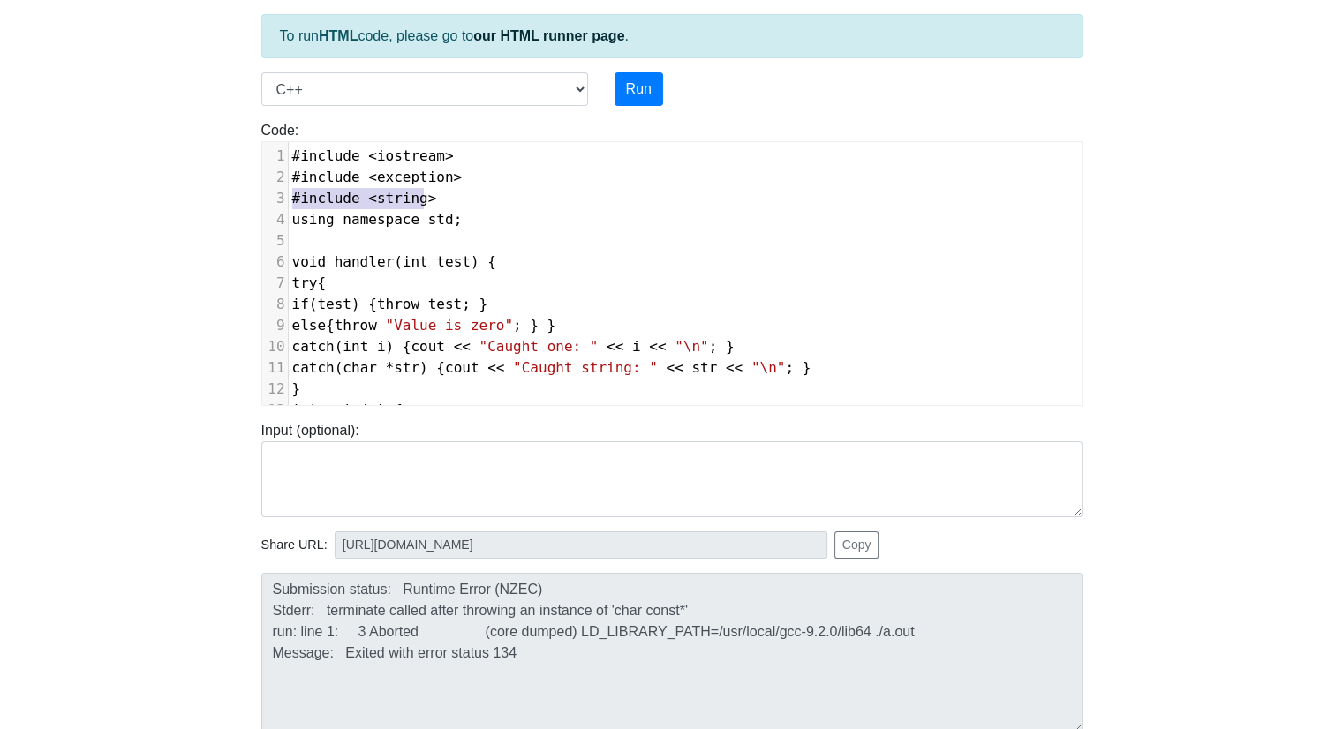
drag, startPoint x: 457, startPoint y: 197, endPoint x: 121, endPoint y: 187, distance: 336.5
click at [121, 187] on body "CodeTester Assessment Tool Widget Contact Login To run HTML code, please go to …" at bounding box center [671, 372] width 1343 height 942
click at [467, 180] on pre "#include < exception >" at bounding box center [685, 177] width 793 height 21
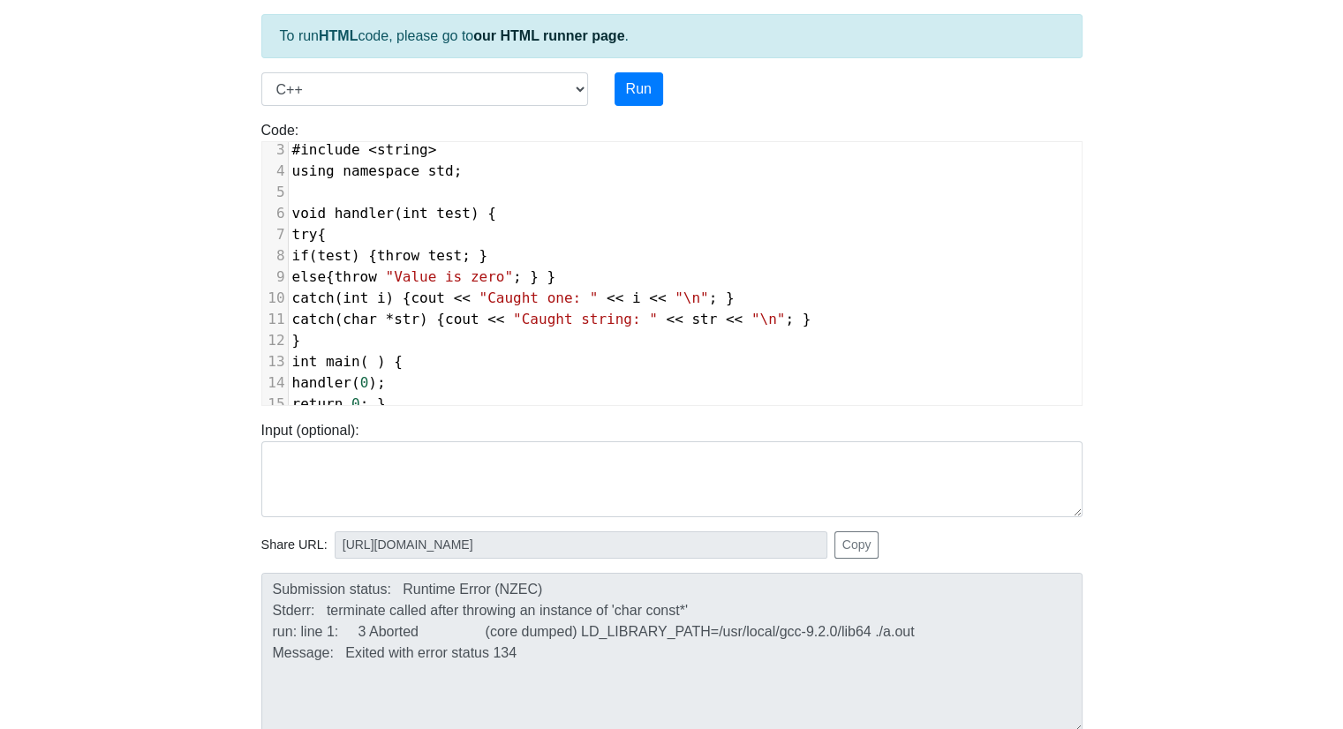
drag, startPoint x: 1081, startPoint y: 237, endPoint x: 1074, endPoint y: 365, distance: 128.2
click at [1081, 365] on div at bounding box center [1081, 273] width 1 height 263
click at [406, 311] on span "str" at bounding box center [407, 319] width 26 height 17
type textarea "const"
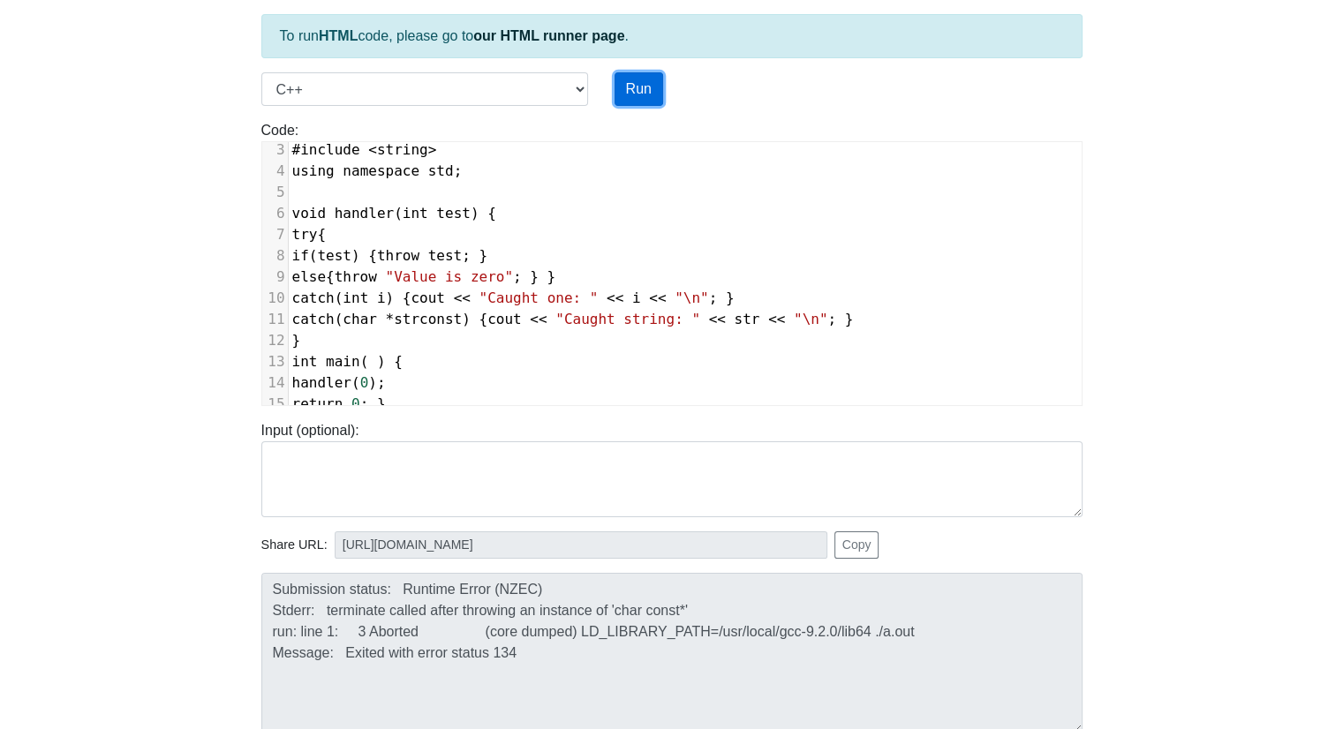
click at [647, 84] on button "Run" at bounding box center [638, 89] width 49 height 34
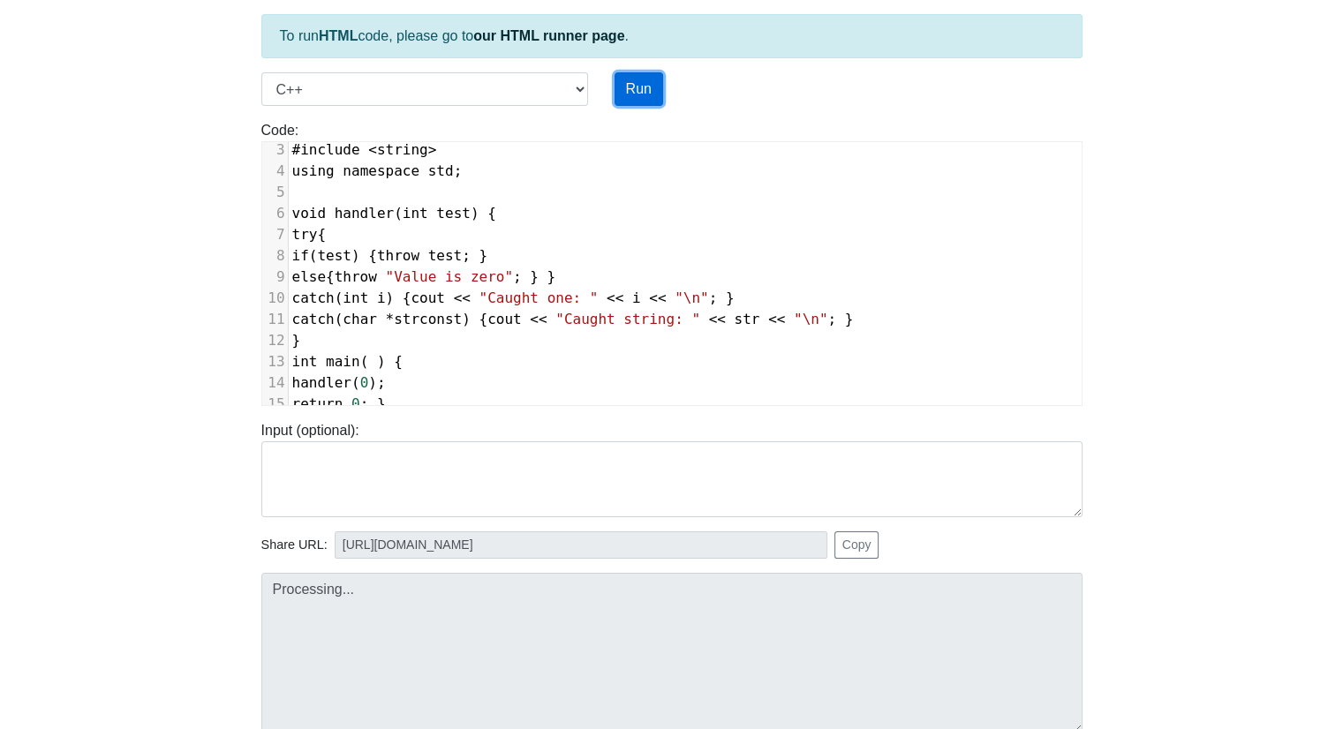
type input "[URL][DOMAIN_NAME]"
type textarea "Submission status: Compilation Error Compile Output: main.cpp: In function ‘voi…"
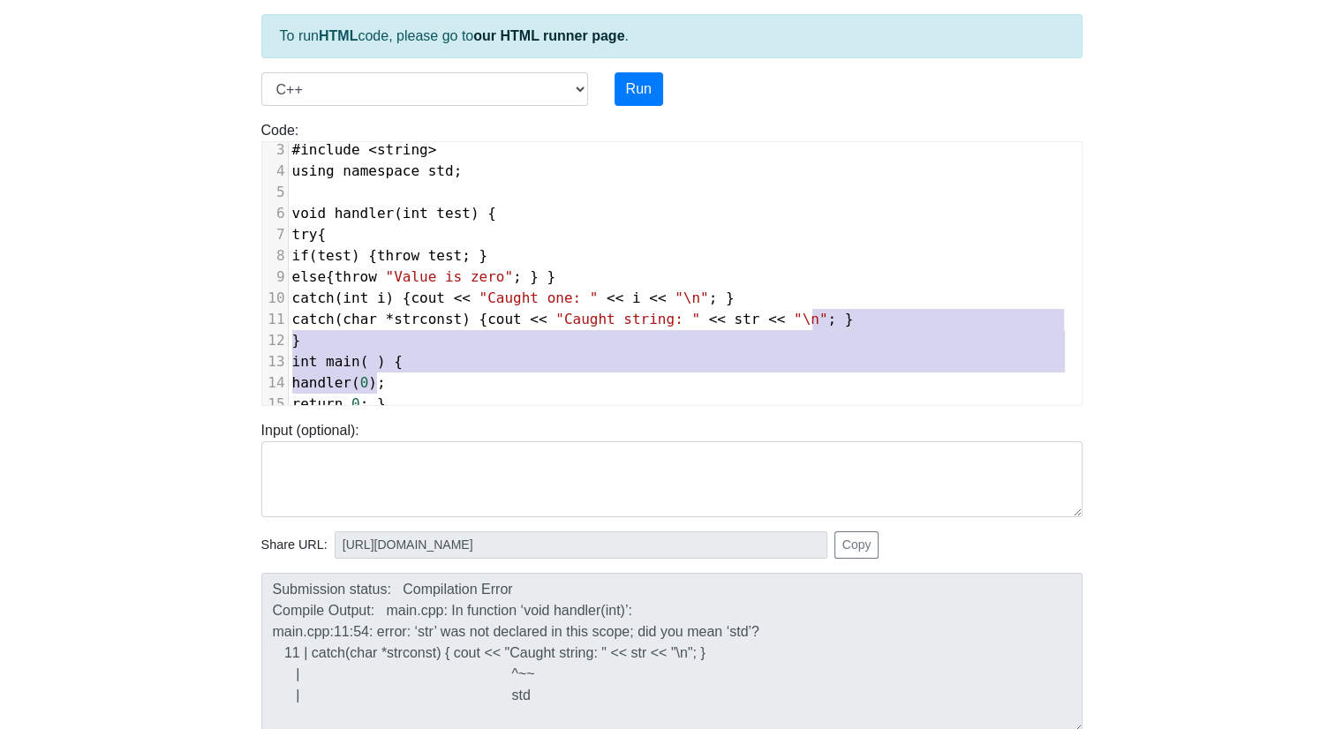
type textarea "}"
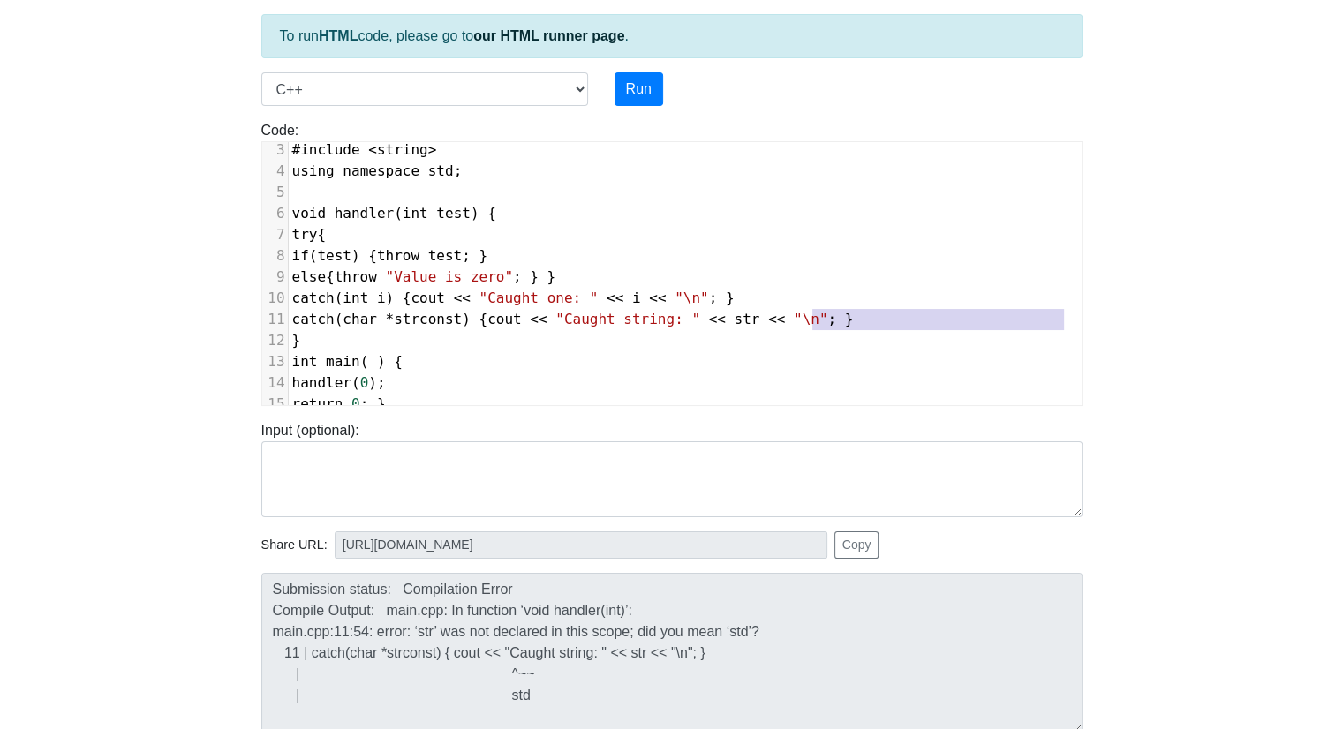
type textarea "catch(char *strconst) { cout << "Caught string: " << str << "\n"; }"
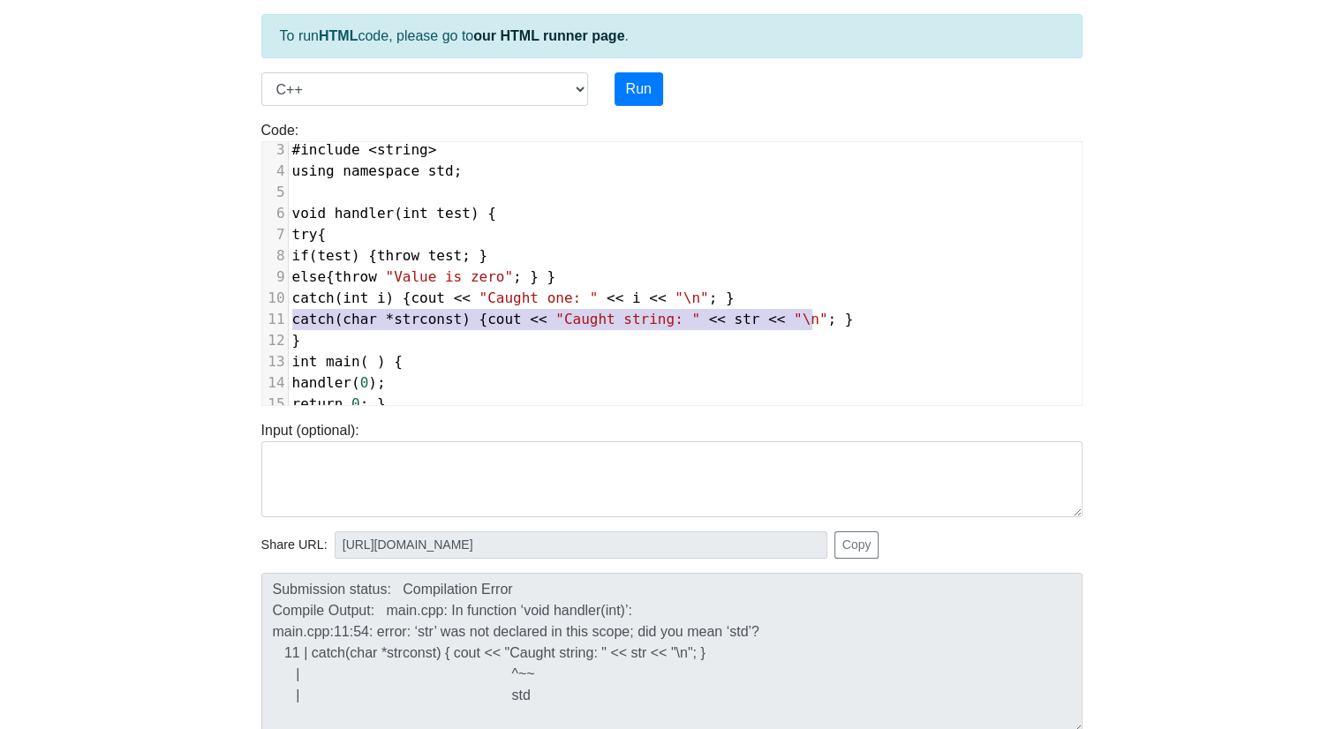
drag, startPoint x: 825, startPoint y: 307, endPoint x: 160, endPoint y: 301, distance: 664.8
click at [160, 301] on body "CodeTester Assessment Tool Widget Contact Login To run HTML code, please go to …" at bounding box center [671, 372] width 1343 height 942
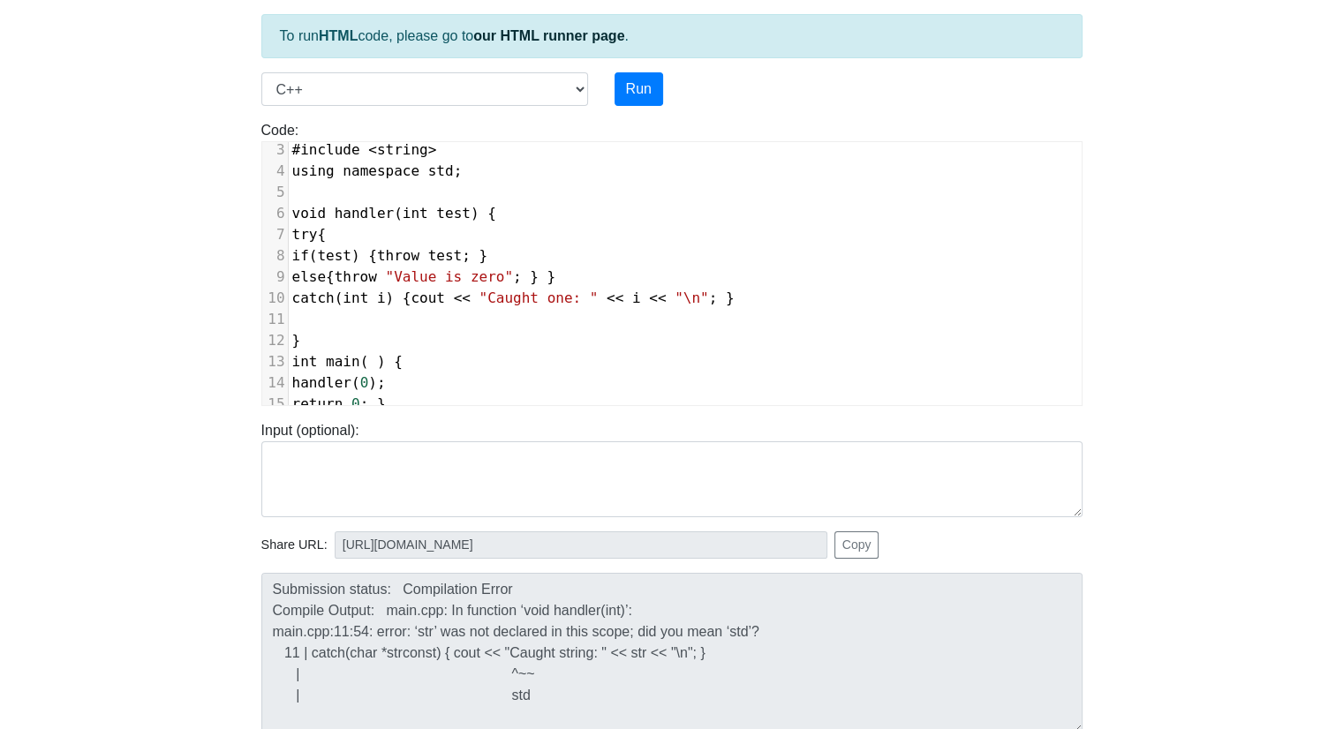
click at [626, 68] on div "To run HTML code, please go to our HTML runner page . Language C C++ Go Java Ja…" at bounding box center [672, 410] width 848 height 865
click at [646, 88] on button "Run" at bounding box center [638, 89] width 49 height 34
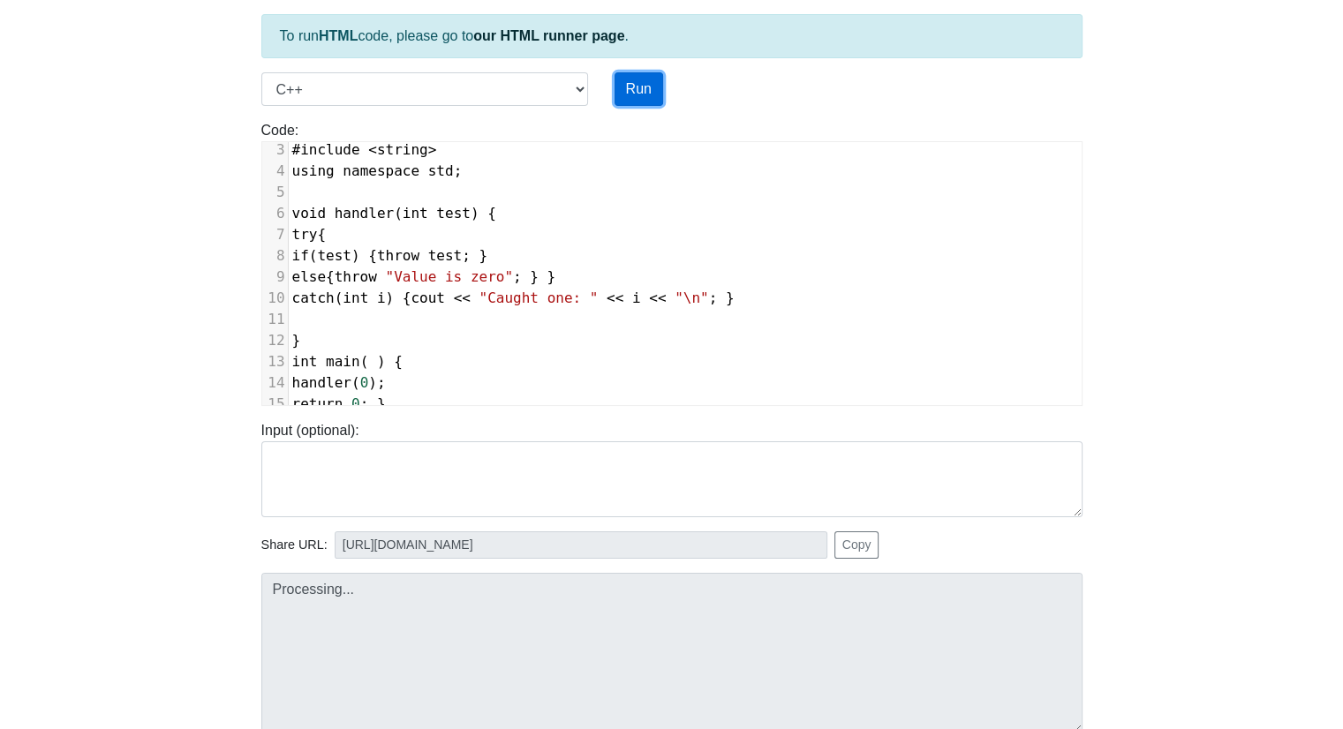
type input "[URL][DOMAIN_NAME]"
type textarea "Submission status: Runtime Error (NZEC) Stderr: terminate called after throwing…"
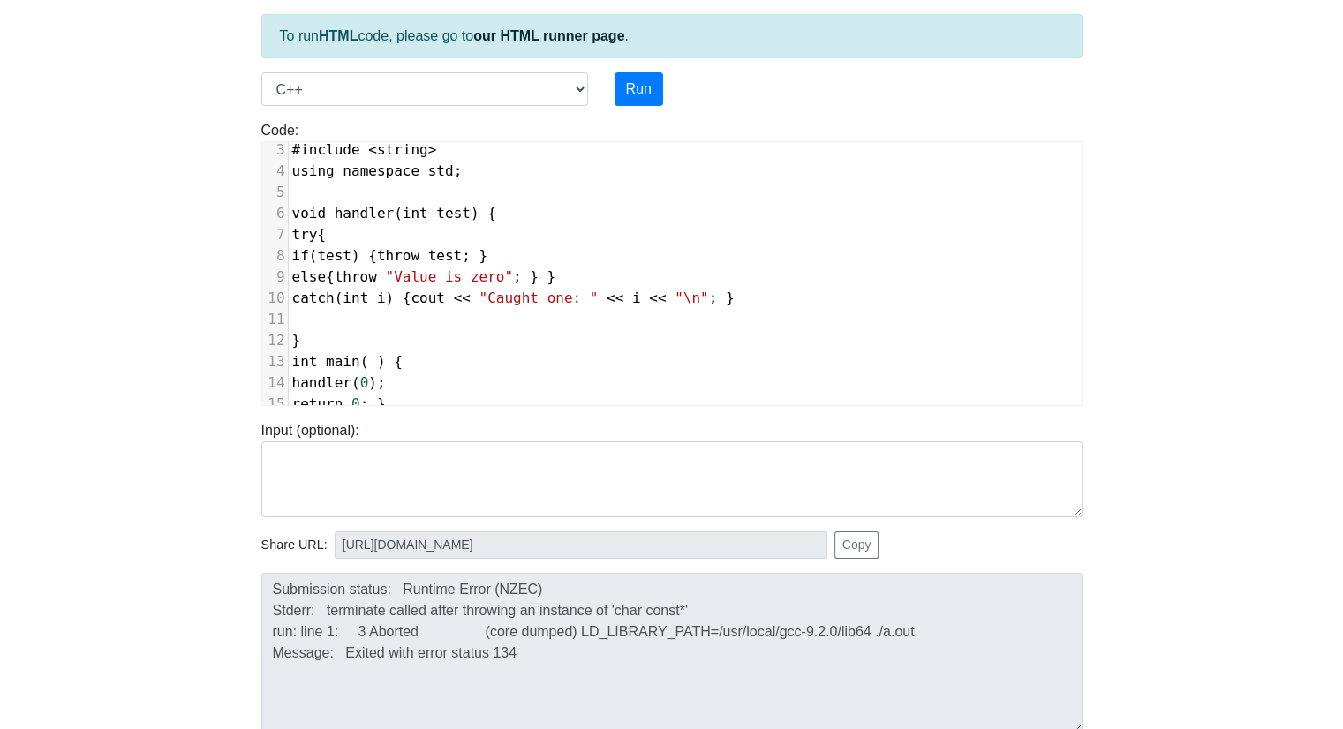
scroll to position [61, 0]
drag, startPoint x: 1089, startPoint y: 356, endPoint x: 1105, endPoint y: 282, distance: 76.0
click at [1105, 282] on body "CodeTester Assessment Tool Widget Contact Login To run HTML code, please go to …" at bounding box center [671, 372] width 1343 height 942
click at [950, 351] on pre "int main ( ) {" at bounding box center [685, 361] width 793 height 21
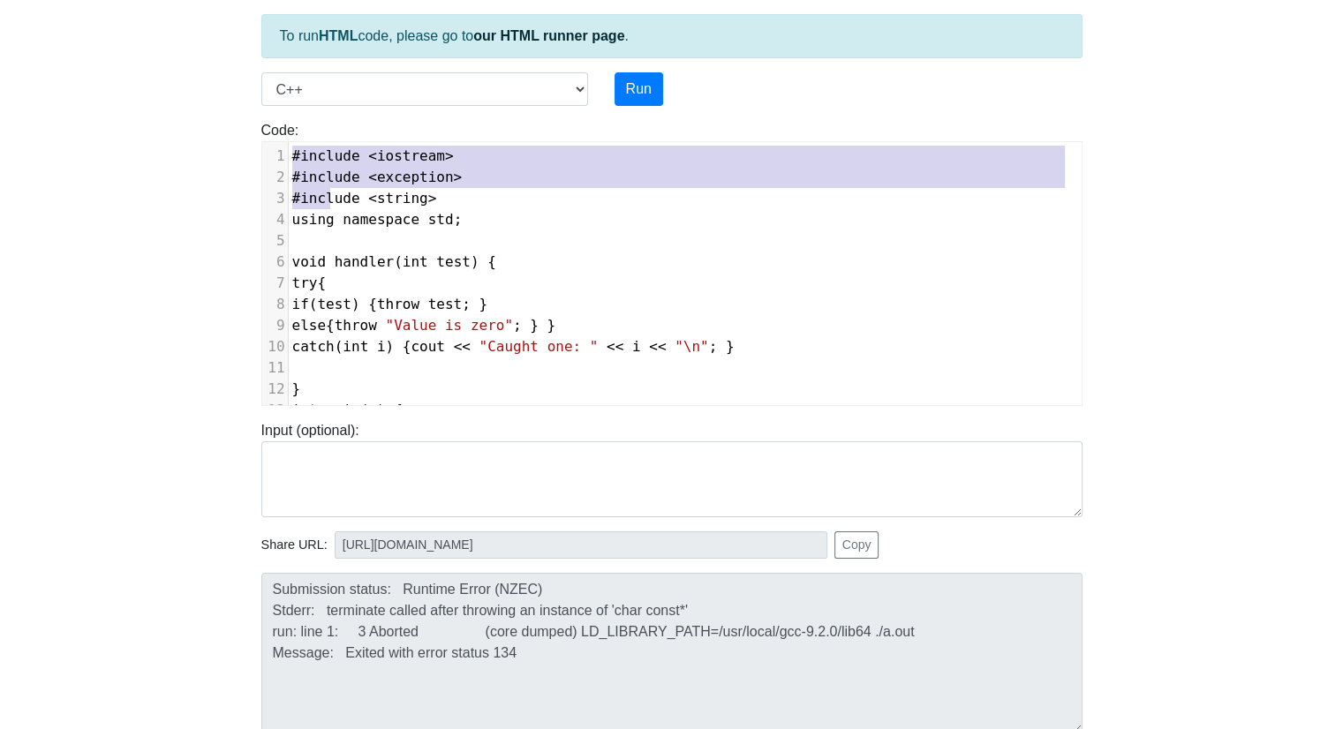
type textarea "#include <iostream> #include <exception> #include <string> using namespace std;…"
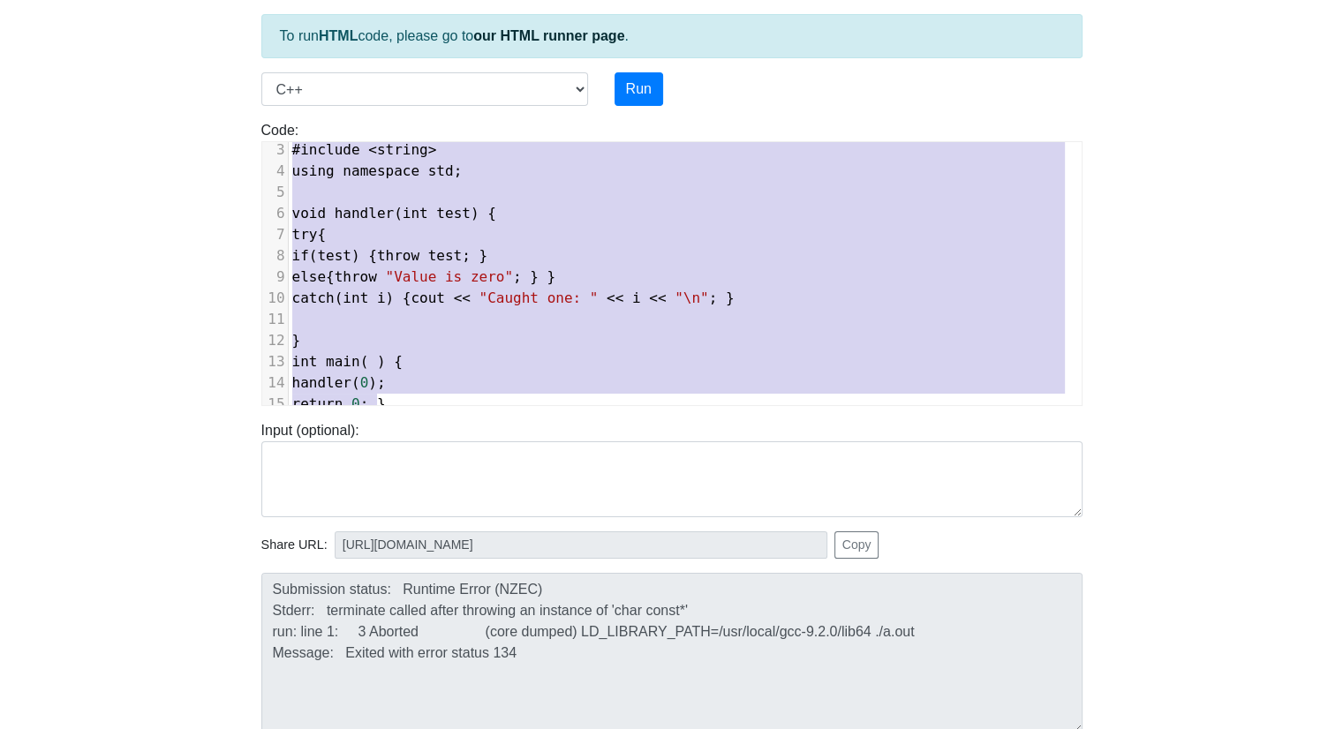
click at [520, 605] on div "To run HTML code, please go to our HTML runner page . Language C C++ Go Java Ja…" at bounding box center [672, 410] width 848 height 865
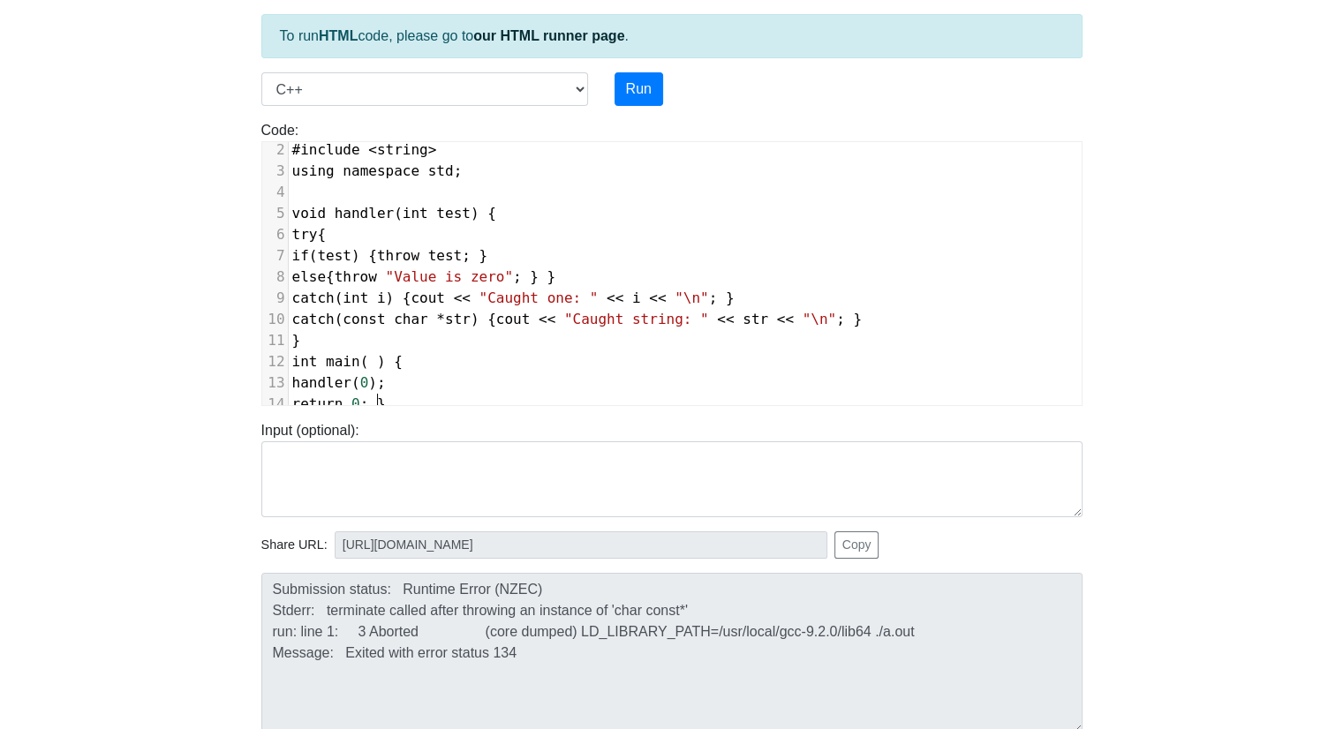
scroll to position [40, 0]
click at [649, 79] on button "Run" at bounding box center [638, 89] width 49 height 34
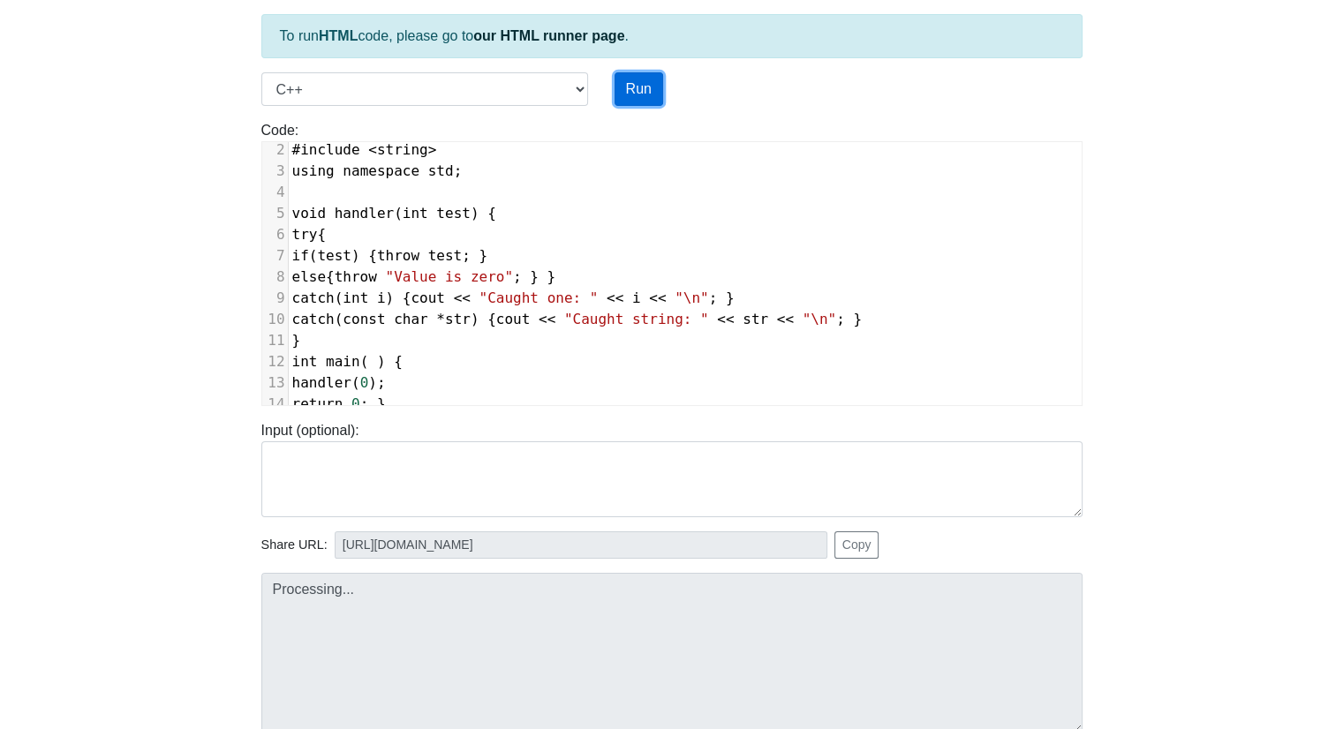
type input "[URL][DOMAIN_NAME]"
type textarea "Stdout: Caught string: Value is zero"
